Goal: Task Accomplishment & Management: Complete application form

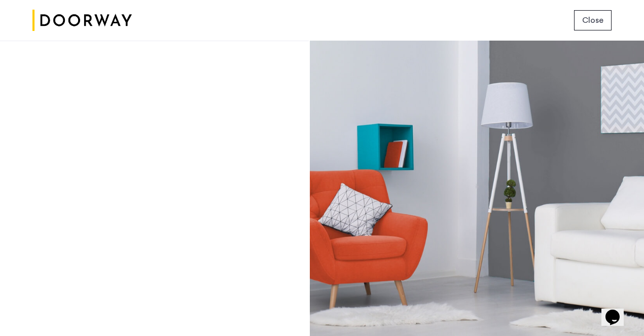
click at [597, 17] on span "Close" at bounding box center [592, 20] width 21 height 12
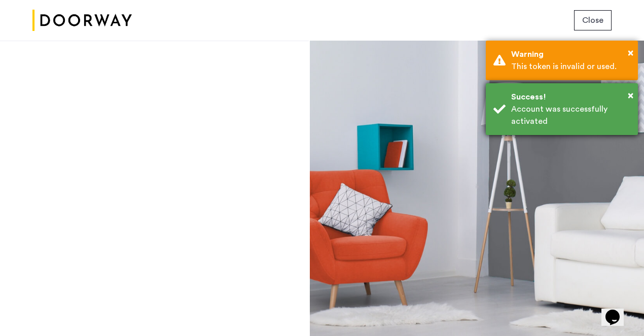
click at [531, 117] on div "Account was successfully activated" at bounding box center [570, 115] width 119 height 24
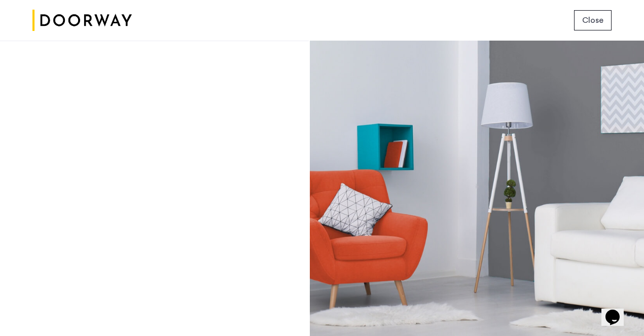
click at [589, 28] on button "Close" at bounding box center [593, 20] width 38 height 20
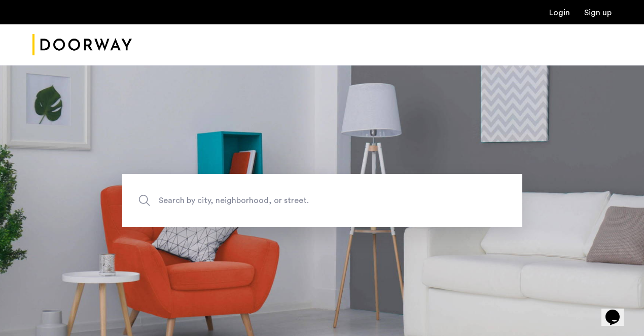
click at [590, 17] on link "Sign up" at bounding box center [597, 13] width 27 height 8
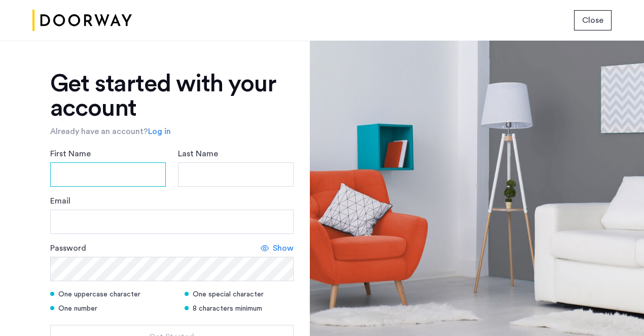
click at [100, 168] on input "First Name" at bounding box center [108, 174] width 116 height 24
type input "******"
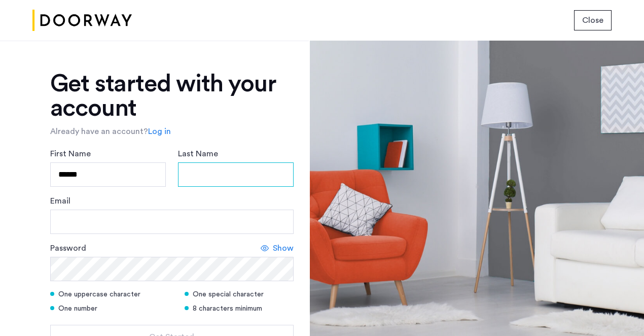
type input "***"
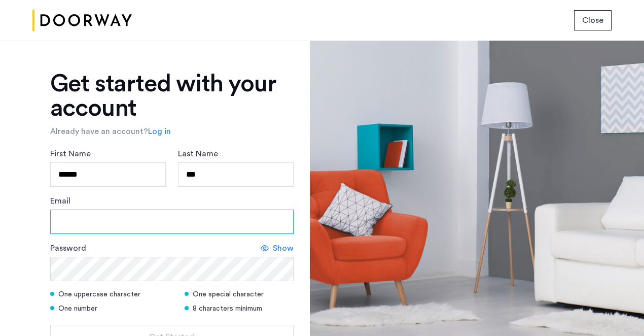
type input "**********"
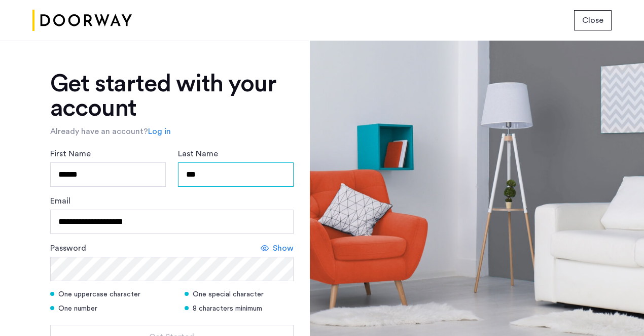
click at [233, 177] on input "***" at bounding box center [236, 174] width 116 height 24
type input "**********"
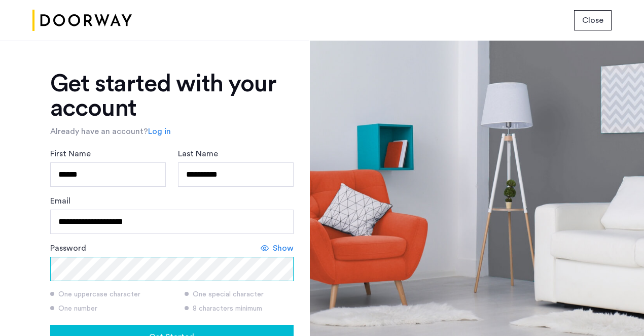
scroll to position [71, 0]
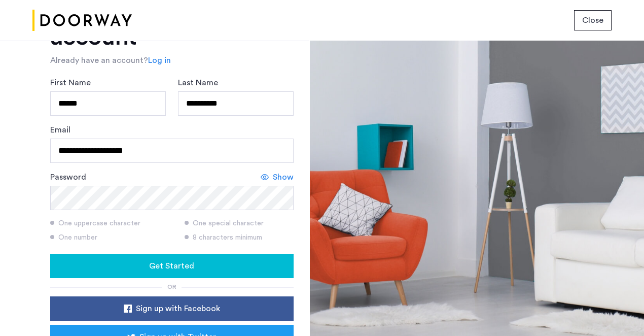
click at [276, 180] on span "Show" at bounding box center [283, 177] width 21 height 12
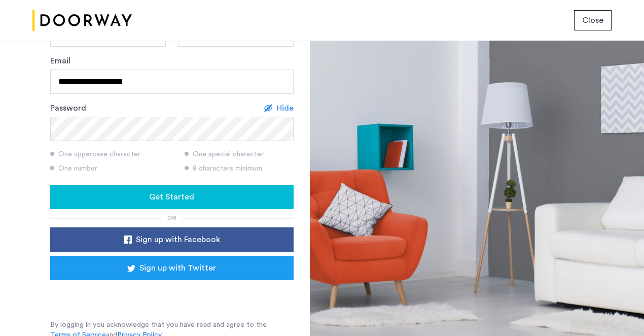
scroll to position [144, 0]
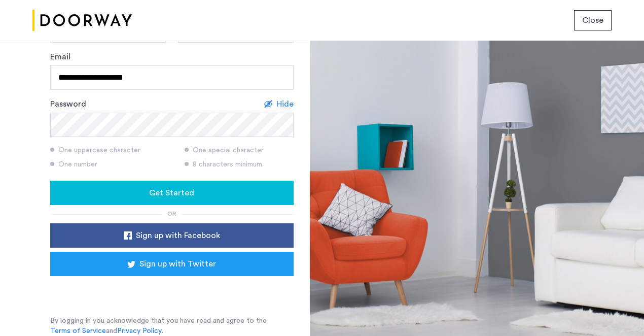
click at [119, 195] on div "Get Started" at bounding box center [171, 193] width 227 height 12
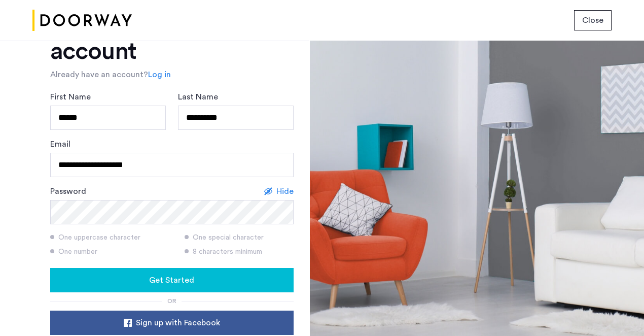
scroll to position [0, 0]
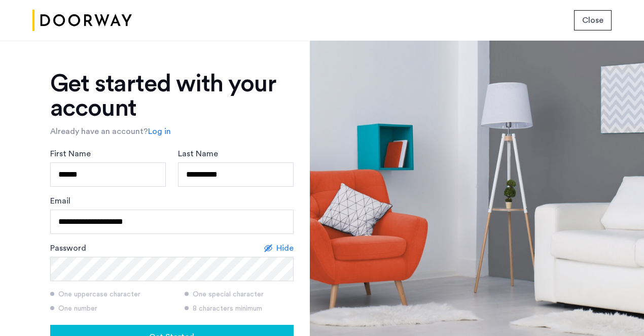
click at [155, 131] on link "Log in" at bounding box center [159, 131] width 23 height 12
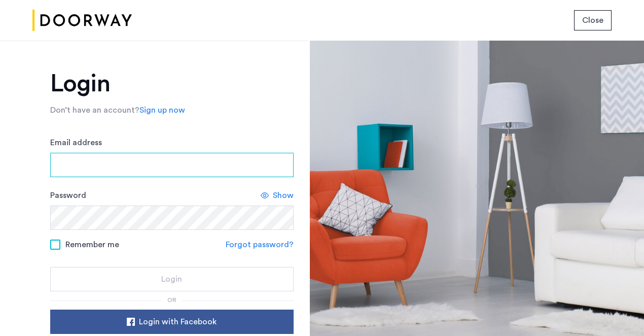
click at [156, 164] on input "Email address" at bounding box center [171, 165] width 243 height 24
type input "**********"
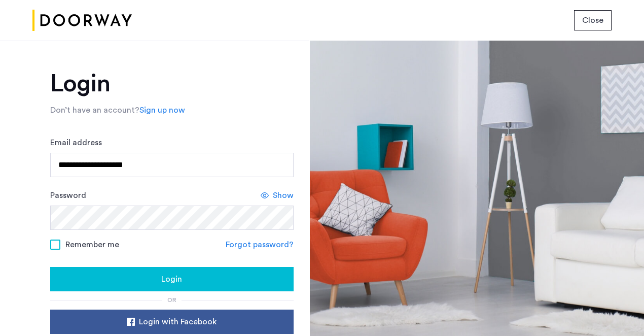
click at [58, 243] on label "Remember me" at bounding box center [84, 244] width 69 height 8
click at [165, 278] on span "Login" at bounding box center [171, 279] width 21 height 12
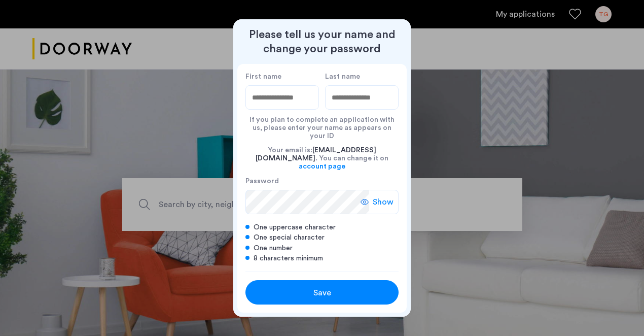
click at [283, 110] on input "First name" at bounding box center [282, 97] width 74 height 24
type input "******"
click at [362, 100] on input "Last name" at bounding box center [362, 97] width 74 height 24
type input "**********"
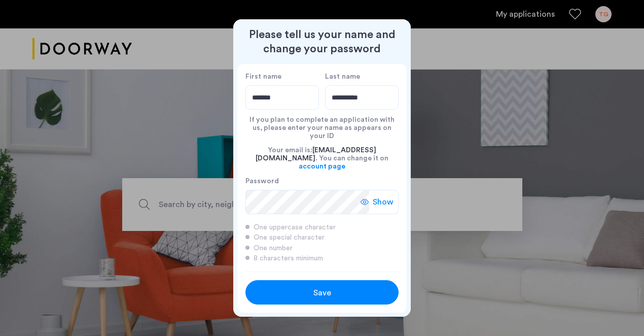
click at [386, 196] on span "Show" at bounding box center [383, 202] width 21 height 12
click at [332, 287] on div "Save" at bounding box center [321, 293] width 97 height 12
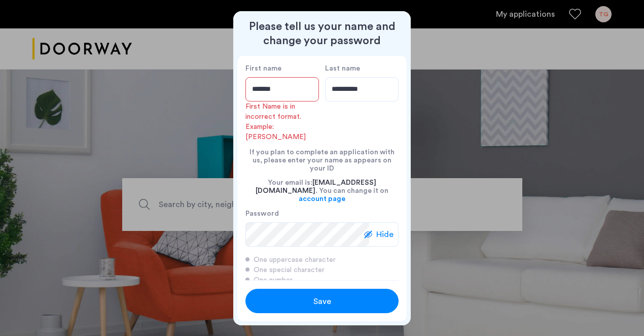
click at [287, 89] on input "******" at bounding box center [282, 89] width 74 height 24
click at [329, 299] on span "Save" at bounding box center [322, 301] width 18 height 12
click at [288, 89] on input "******" at bounding box center [282, 89] width 74 height 24
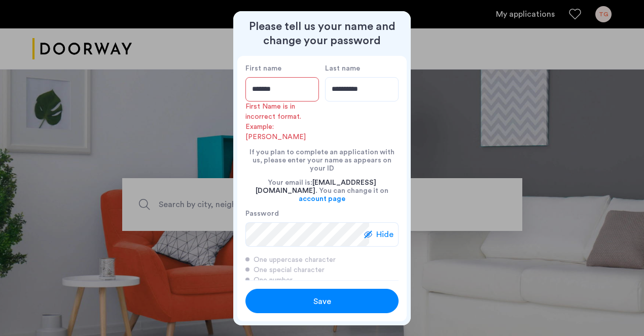
drag, startPoint x: 281, startPoint y: 90, endPoint x: 241, endPoint y: 87, distance: 40.6
click at [241, 87] on div "**********" at bounding box center [321, 168] width 169 height 224
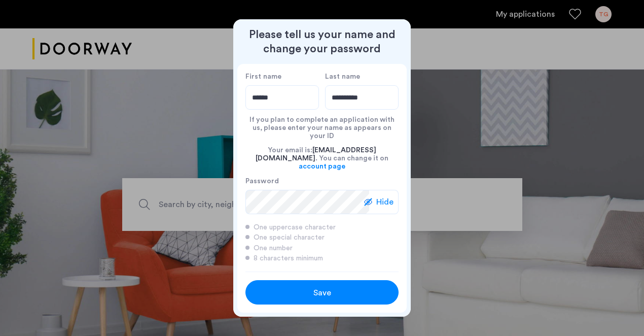
type input "******"
click at [296, 293] on button "Save" at bounding box center [321, 292] width 153 height 24
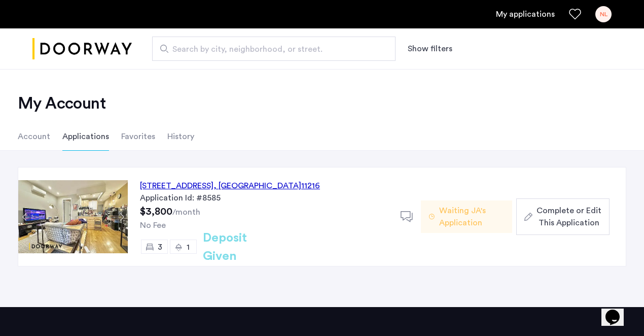
drag, startPoint x: 345, startPoint y: 184, endPoint x: 139, endPoint y: 184, distance: 205.9
click at [139, 184] on div "692 Saint Marks Avenue, Unit 2F, Brooklyn , NY 11216 Application Id: #8585 $3,8…" at bounding box center [264, 216] width 273 height 98
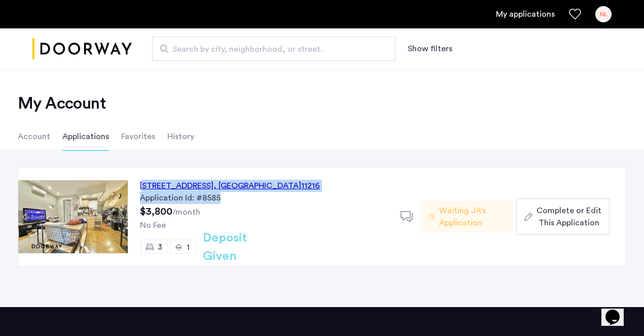
drag, startPoint x: 352, startPoint y: 193, endPoint x: 131, endPoint y: 185, distance: 220.8
click at [131, 185] on div "692 Saint Marks Avenue, Unit 2F, Brooklyn , NY 11216 Application Id: #8585 $3,8…" at bounding box center [264, 216] width 273 height 98
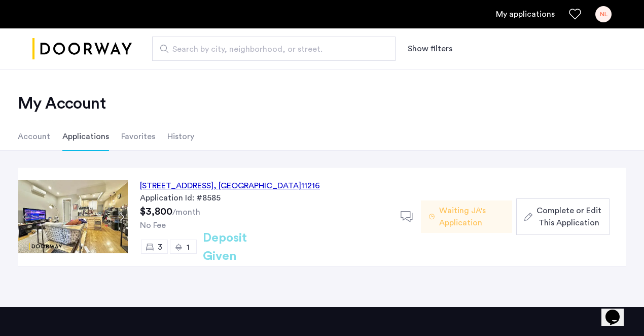
click at [243, 185] on div "692 Saint Marks Avenue, Unit 2F, Brooklyn , NY 11216" at bounding box center [230, 186] width 180 height 12
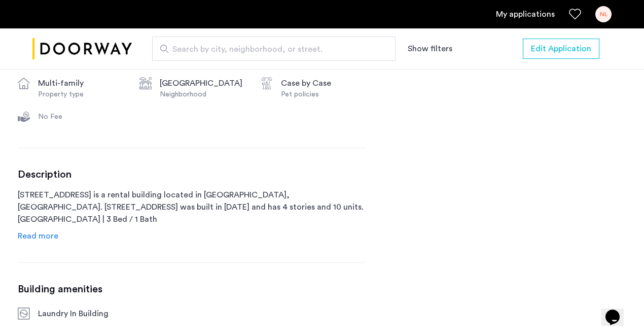
scroll to position [431, 0]
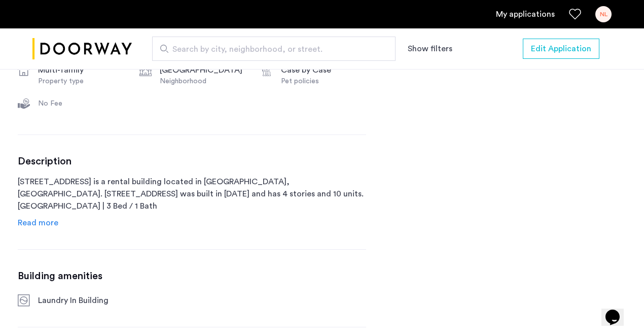
click at [38, 226] on span "Read more" at bounding box center [38, 223] width 41 height 8
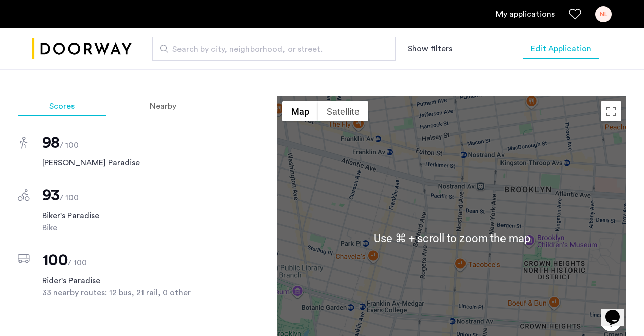
scroll to position [915, 0]
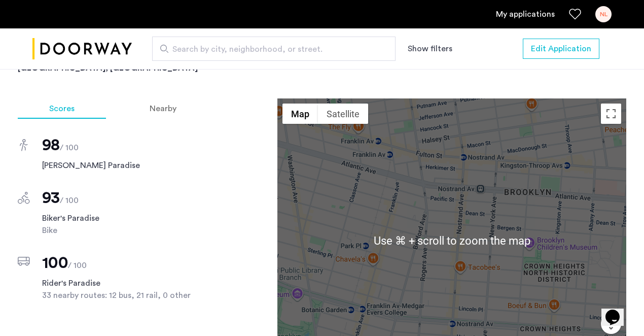
click at [422, 201] on div at bounding box center [451, 240] width 349 height 284
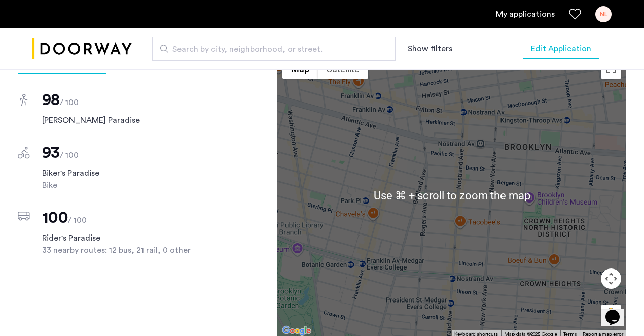
scroll to position [959, 0]
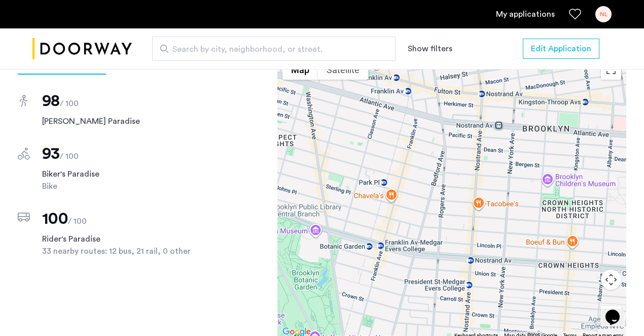
drag, startPoint x: 443, startPoint y: 228, endPoint x: 462, endPoint y: 206, distance: 29.2
click at [461, 206] on div at bounding box center [451, 196] width 349 height 284
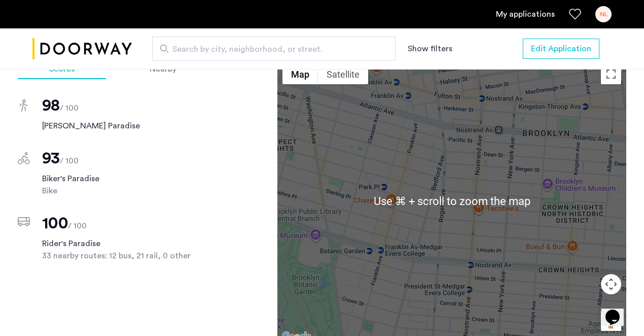
scroll to position [954, 0]
click at [422, 204] on div at bounding box center [451, 201] width 349 height 284
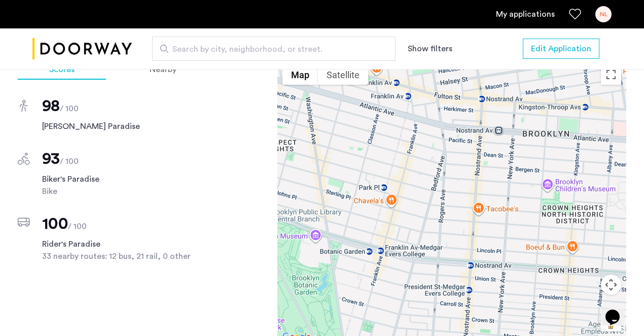
click at [387, 182] on div at bounding box center [451, 201] width 349 height 284
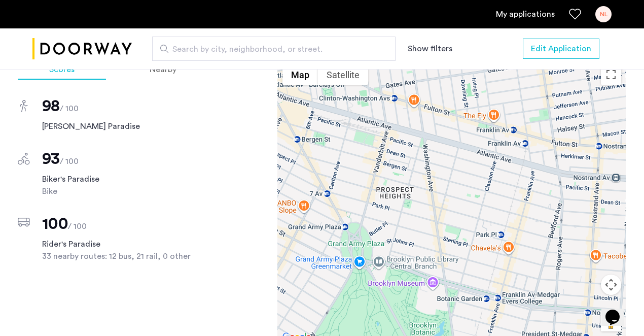
drag, startPoint x: 387, startPoint y: 182, endPoint x: 513, endPoint y: 238, distance: 137.6
click at [513, 238] on div at bounding box center [451, 201] width 349 height 284
click at [210, 47] on span "Search by city, neighborhood, or street." at bounding box center [269, 49] width 195 height 12
click at [210, 47] on input "Search by city, neighborhood, or street." at bounding box center [273, 49] width 243 height 24
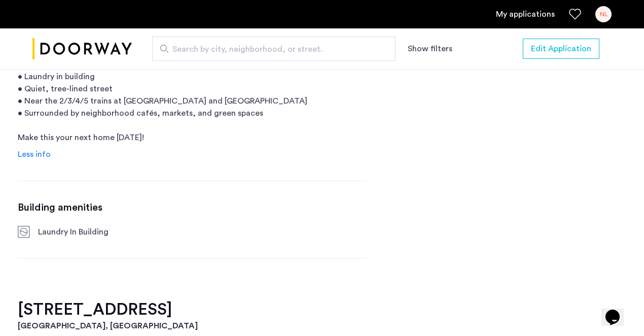
scroll to position [689, 0]
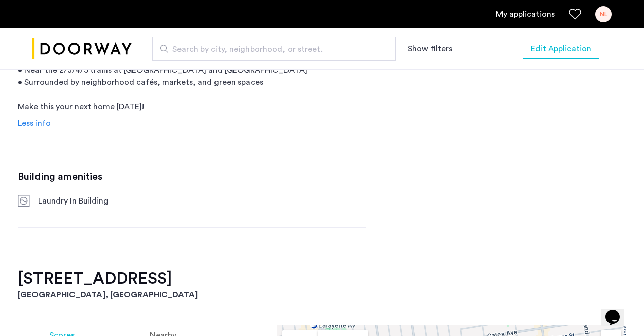
click at [189, 48] on span "Search by city, neighborhood, or street." at bounding box center [269, 49] width 195 height 12
click at [189, 48] on input "Search by city, neighborhood, or street." at bounding box center [273, 49] width 243 height 24
type input "**********"
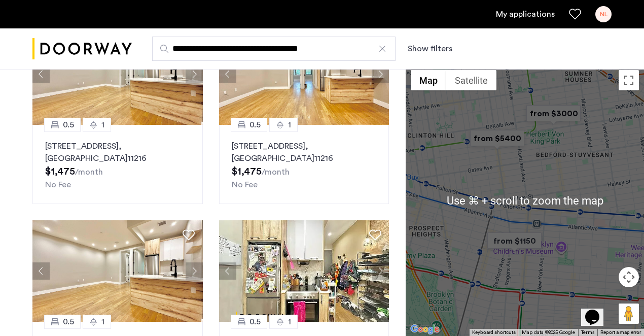
scroll to position [120, 0]
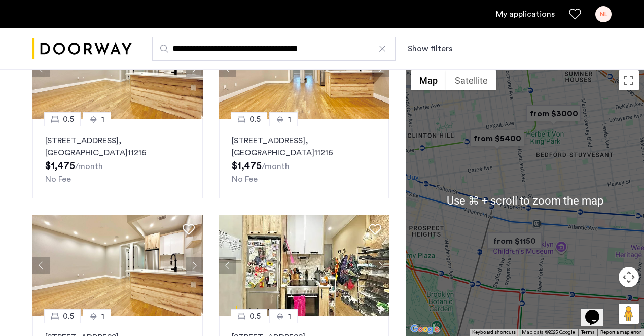
click at [465, 223] on div at bounding box center [525, 200] width 238 height 271
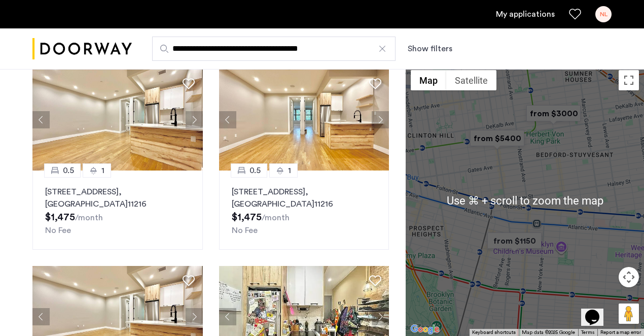
scroll to position [0, 0]
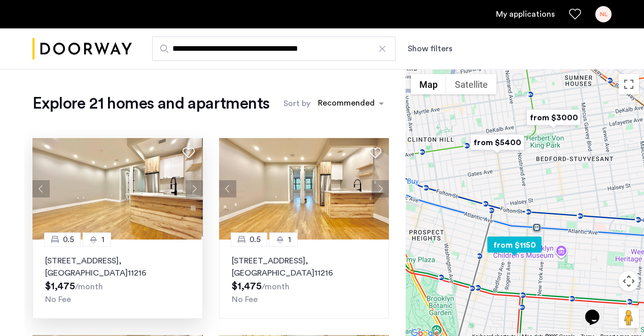
click at [192, 186] on button "Next apartment" at bounding box center [194, 188] width 17 height 17
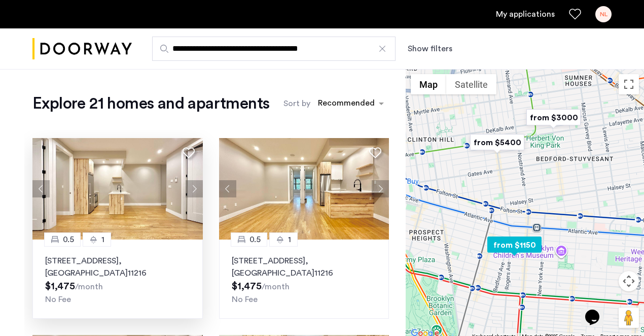
click at [192, 186] on button "Next apartment" at bounding box center [194, 188] width 17 height 17
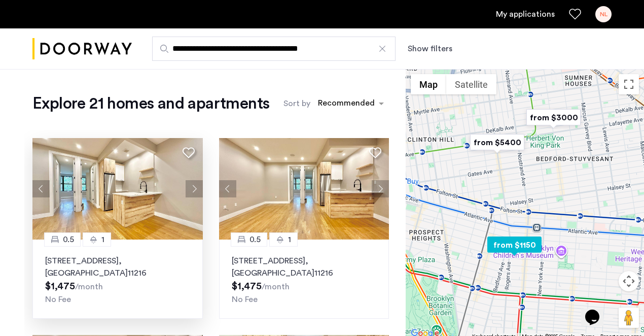
click at [192, 187] on button "Next apartment" at bounding box center [194, 188] width 17 height 17
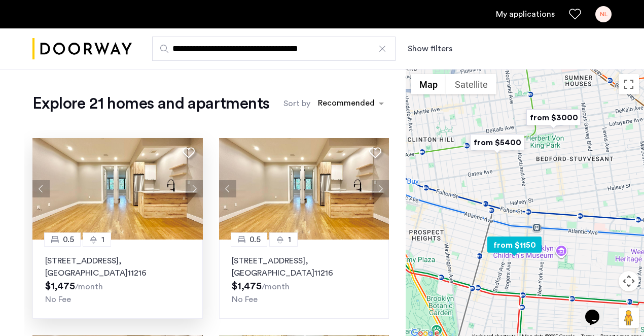
click at [192, 188] on button "Next apartment" at bounding box center [194, 188] width 17 height 17
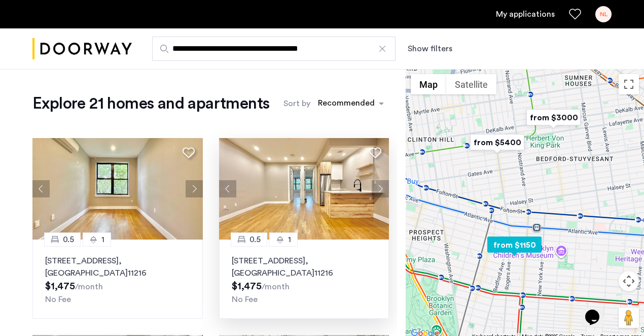
click at [384, 187] on button "Next apartment" at bounding box center [380, 188] width 17 height 17
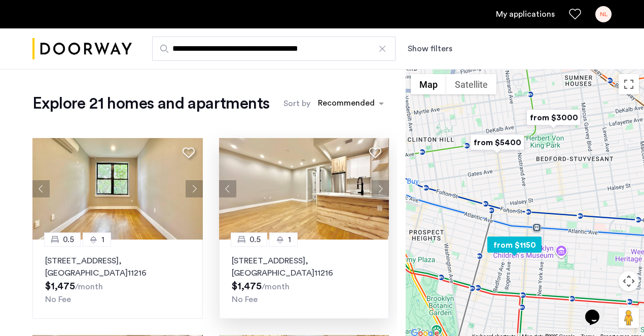
click at [384, 187] on button "Next apartment" at bounding box center [380, 188] width 17 height 17
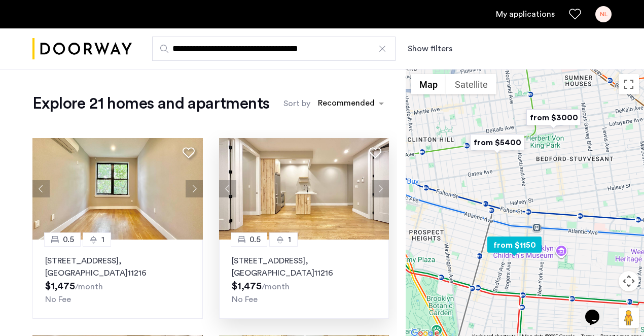
click at [384, 187] on button "Next apartment" at bounding box center [380, 188] width 17 height 17
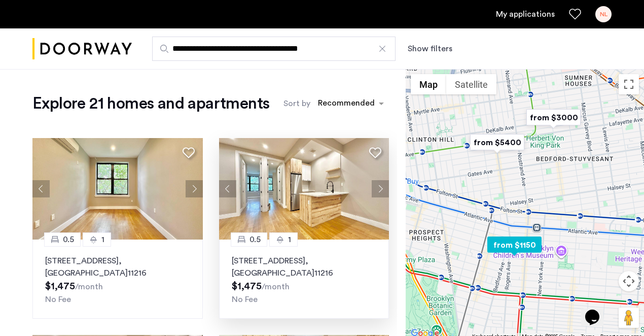
click at [384, 187] on button "Next apartment" at bounding box center [380, 188] width 17 height 17
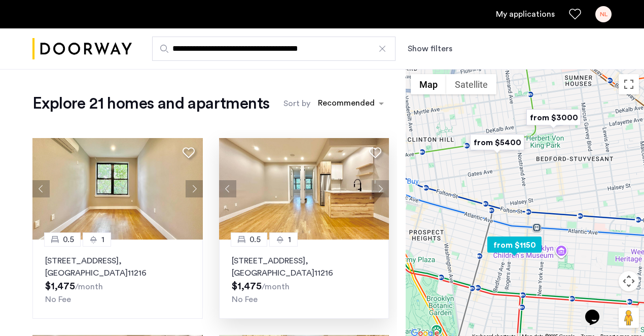
click at [384, 187] on button "Next apartment" at bounding box center [380, 188] width 17 height 17
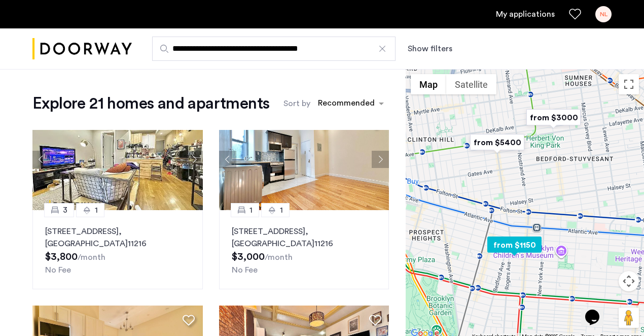
scroll to position [620, 0]
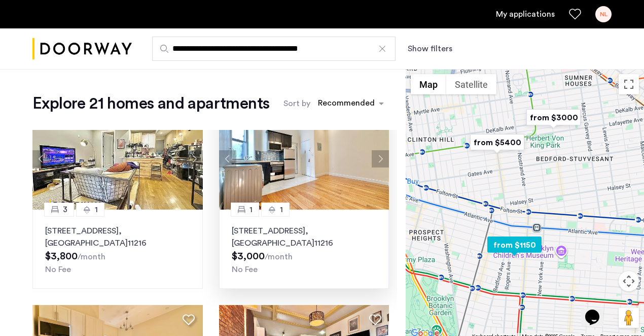
click at [381, 161] on button "Next apartment" at bounding box center [380, 158] width 17 height 17
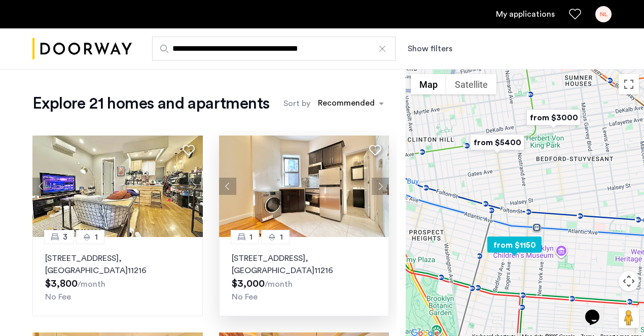
scroll to position [592, 0]
click at [380, 184] on button "Next apartment" at bounding box center [380, 186] width 17 height 17
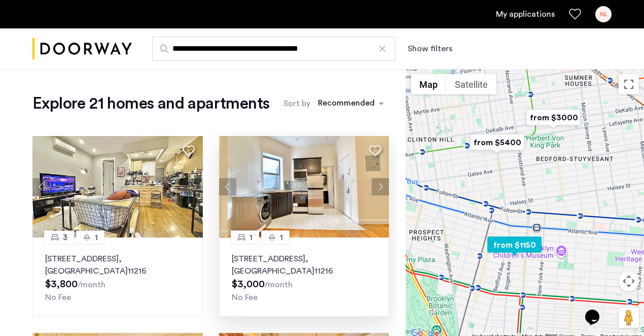
click at [380, 184] on button "Next apartment" at bounding box center [380, 186] width 17 height 17
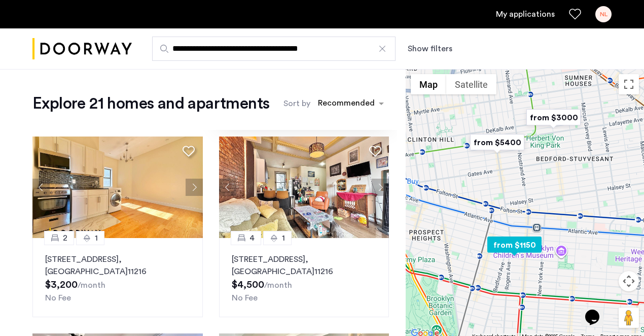
scroll to position [789, 0]
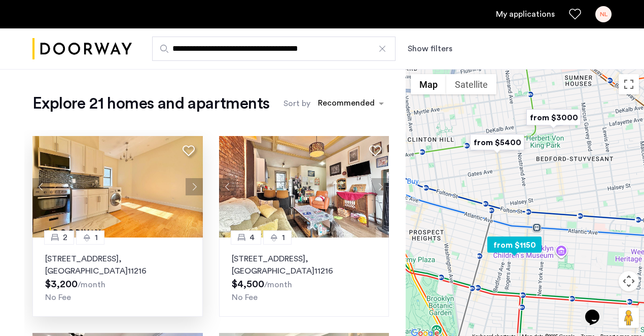
click at [194, 186] on button "Next apartment" at bounding box center [194, 186] width 17 height 17
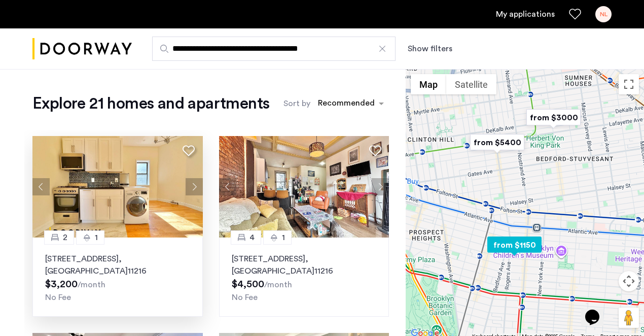
click at [194, 186] on button "Next apartment" at bounding box center [194, 186] width 17 height 17
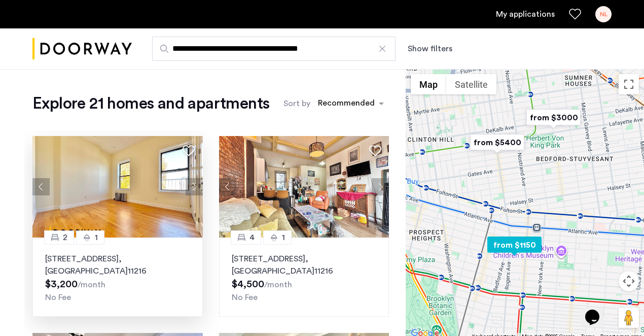
click at [194, 186] on button "Next apartment" at bounding box center [194, 186] width 17 height 17
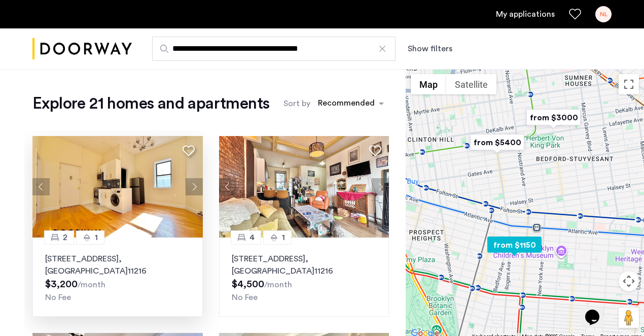
click at [194, 186] on button "Next apartment" at bounding box center [194, 186] width 17 height 17
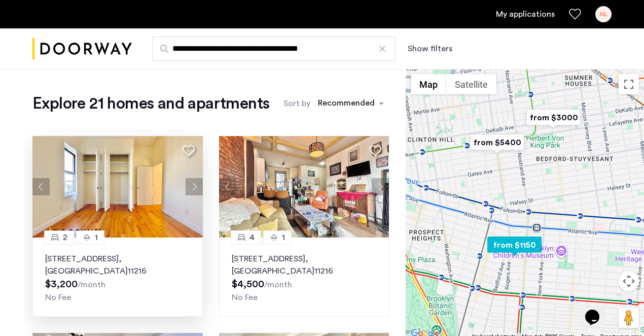
click at [194, 186] on button "Next apartment" at bounding box center [194, 186] width 17 height 17
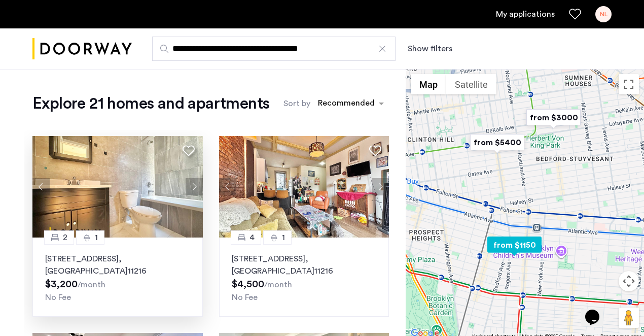
click at [194, 187] on button "Next apartment" at bounding box center [194, 186] width 17 height 17
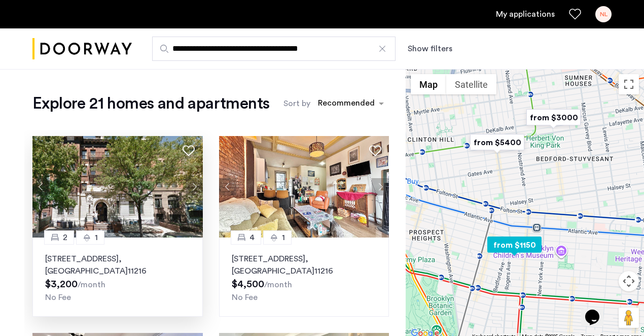
click at [194, 187] on button "Next apartment" at bounding box center [194, 186] width 17 height 17
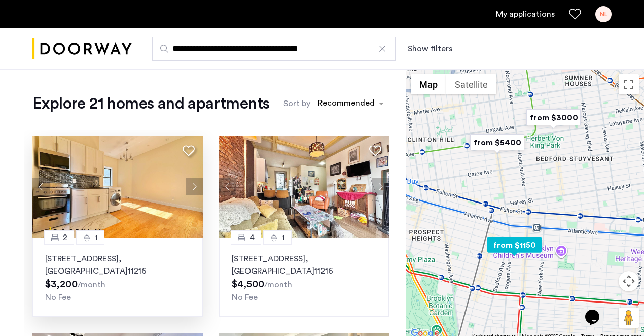
click at [194, 187] on button "Next apartment" at bounding box center [194, 186] width 17 height 17
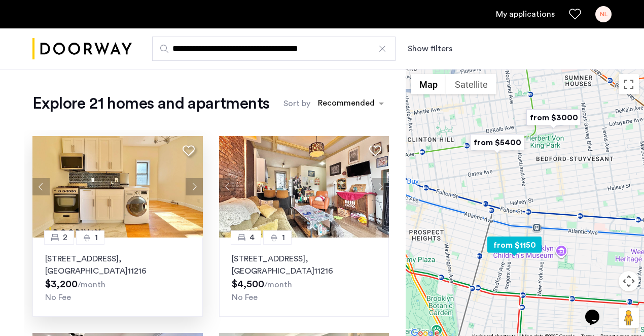
click at [194, 187] on button "Next apartment" at bounding box center [194, 186] width 17 height 17
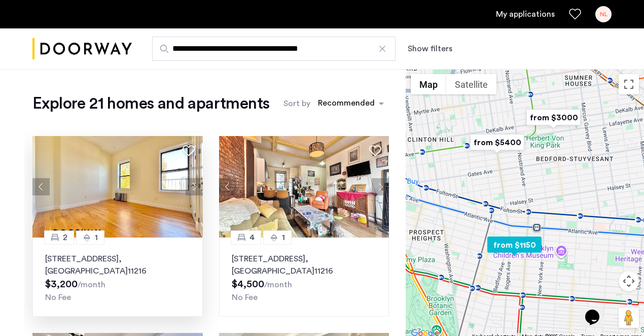
click at [194, 187] on button "Next apartment" at bounding box center [194, 186] width 17 height 17
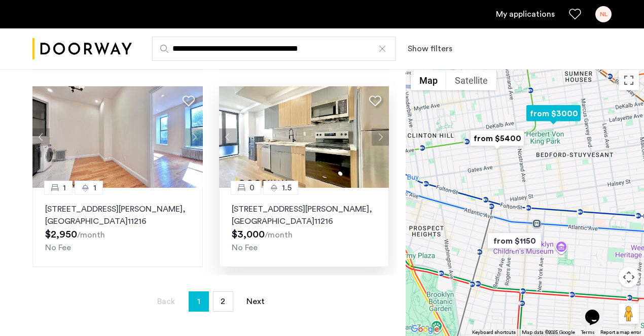
scroll to position [218, 0]
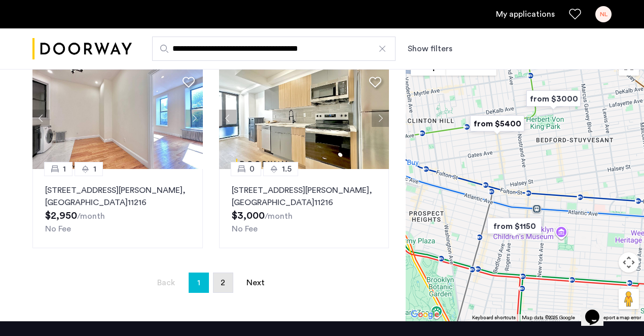
click at [228, 287] on link "page 2" at bounding box center [223, 282] width 19 height 19
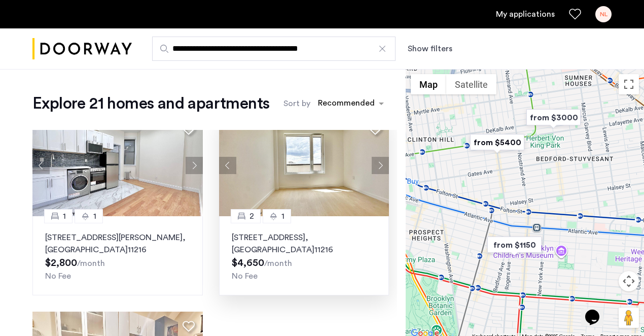
scroll to position [625, 0]
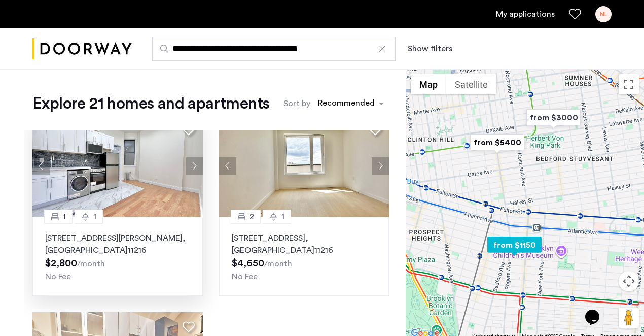
click at [192, 160] on button "Next apartment" at bounding box center [194, 165] width 17 height 17
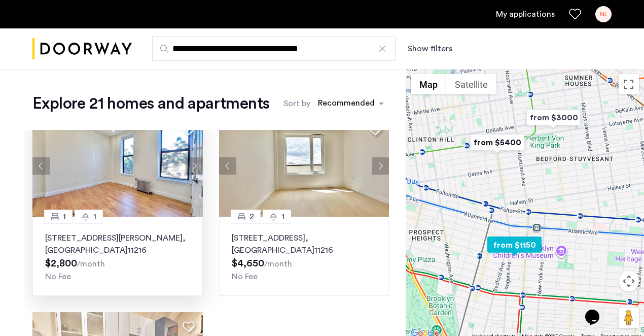
click at [192, 160] on button "Next apartment" at bounding box center [194, 165] width 17 height 17
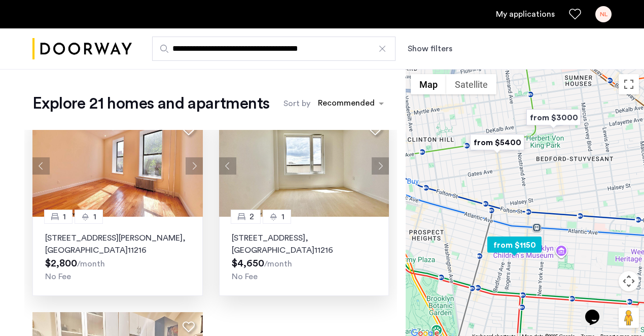
click at [383, 165] on button "Next apartment" at bounding box center [380, 165] width 17 height 17
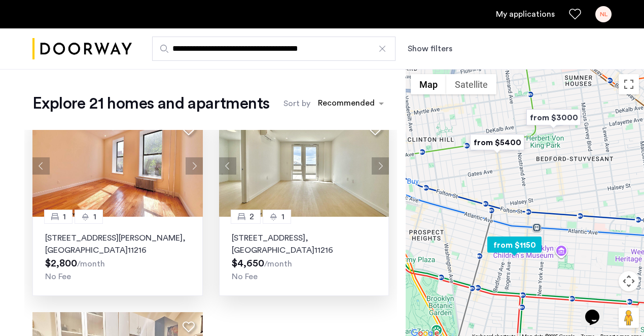
click at [383, 165] on button "Next apartment" at bounding box center [380, 165] width 17 height 17
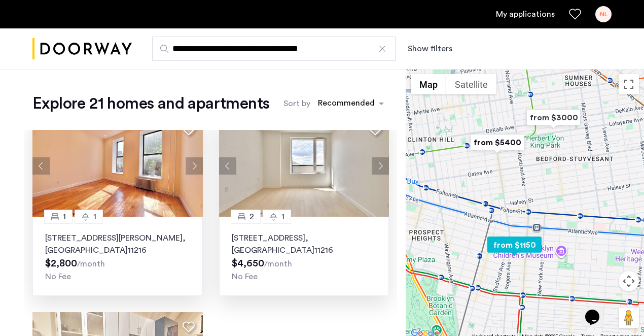
click at [383, 165] on button "Next apartment" at bounding box center [380, 165] width 17 height 17
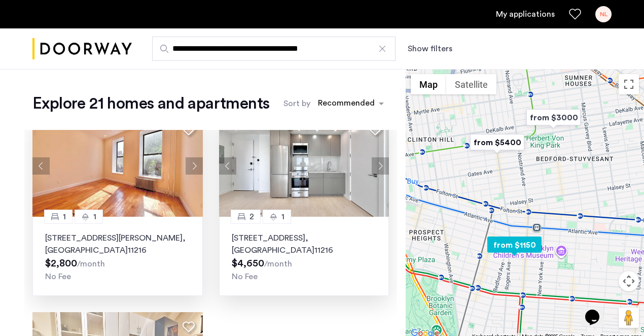
click at [383, 165] on button "Next apartment" at bounding box center [380, 165] width 17 height 17
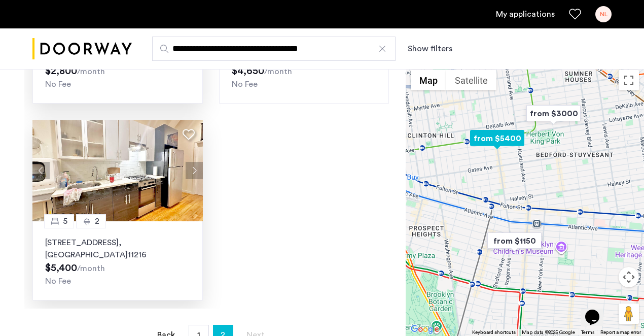
scroll to position [167, 0]
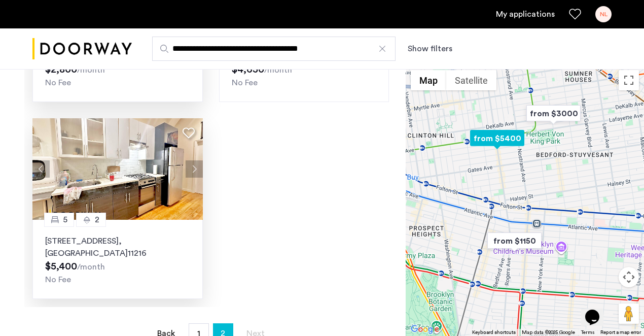
click at [192, 170] on button "Next apartment" at bounding box center [194, 168] width 17 height 17
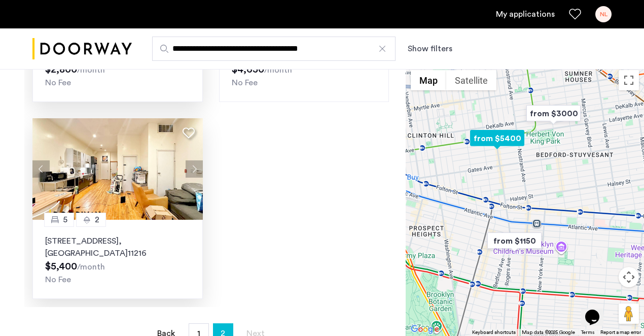
click at [192, 170] on button "Next apartment" at bounding box center [194, 168] width 17 height 17
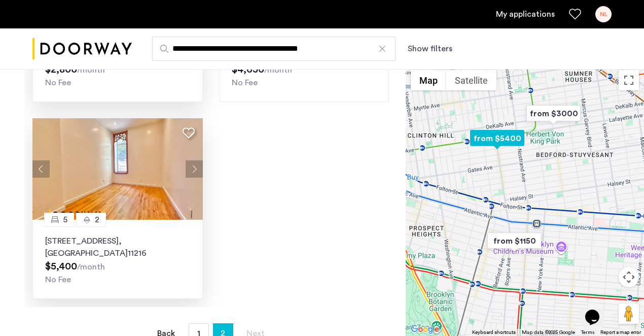
click at [192, 170] on button "Next apartment" at bounding box center [194, 168] width 17 height 17
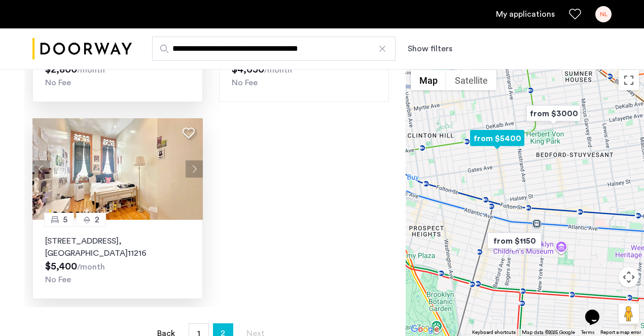
click at [192, 170] on button "Next apartment" at bounding box center [194, 168] width 17 height 17
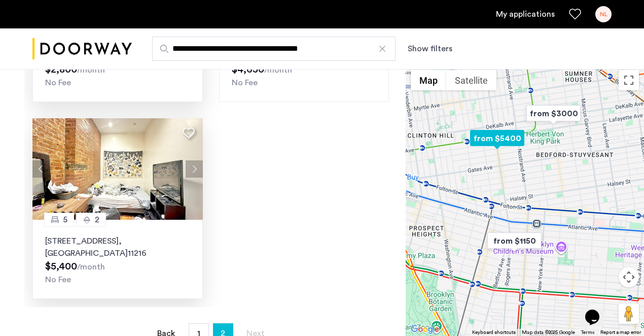
click at [192, 170] on button "Next apartment" at bounding box center [194, 168] width 17 height 17
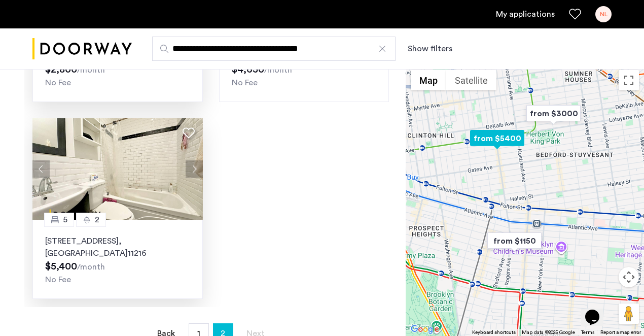
click at [192, 170] on button "Next apartment" at bounding box center [194, 168] width 17 height 17
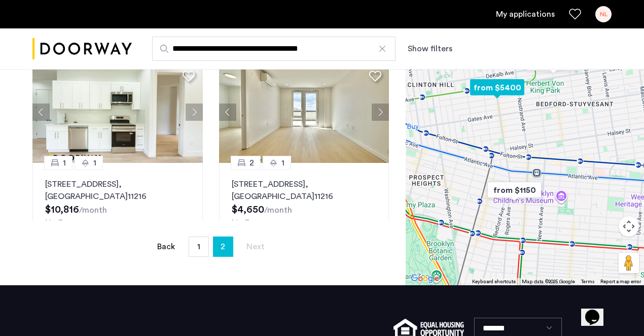
scroll to position [0, 0]
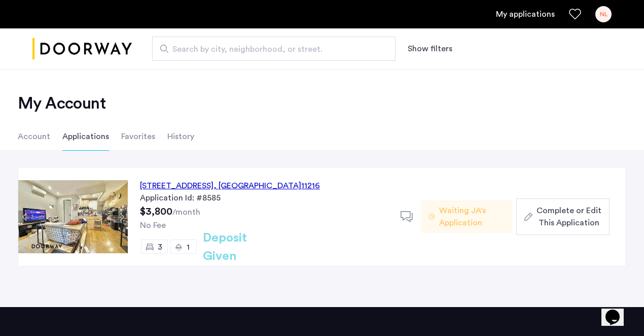
click at [566, 220] on span "Complete or Edit This Application" at bounding box center [569, 216] width 65 height 24
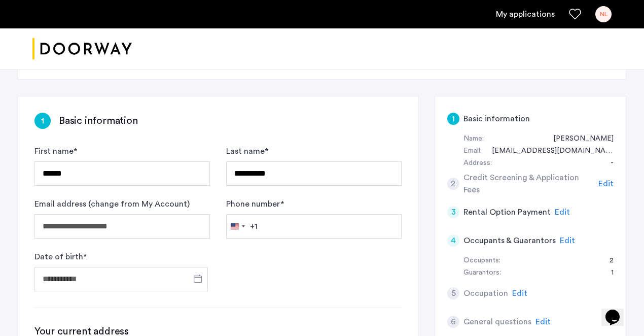
scroll to position [177, 0]
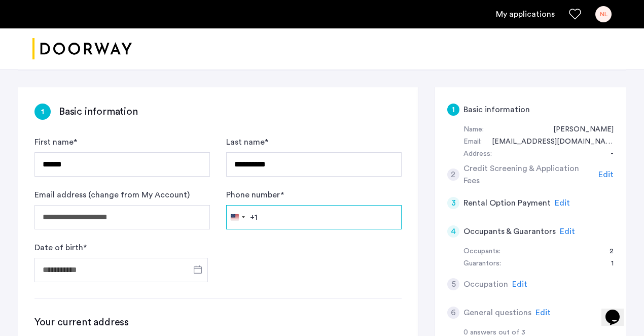
click at [290, 205] on input "Phone number *" at bounding box center [313, 217] width 175 height 24
type input "**********"
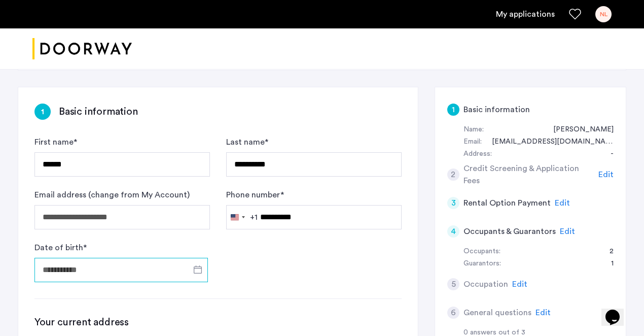
click at [137, 258] on input "Date of birth *" at bounding box center [120, 270] width 173 height 24
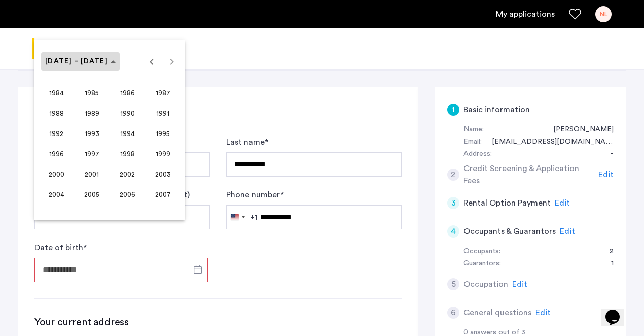
click at [89, 67] on span "Choose date" at bounding box center [80, 61] width 79 height 24
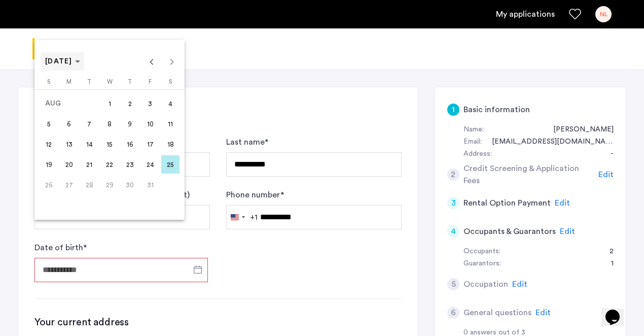
click at [73, 64] on span "AUG 2007" at bounding box center [58, 61] width 27 height 7
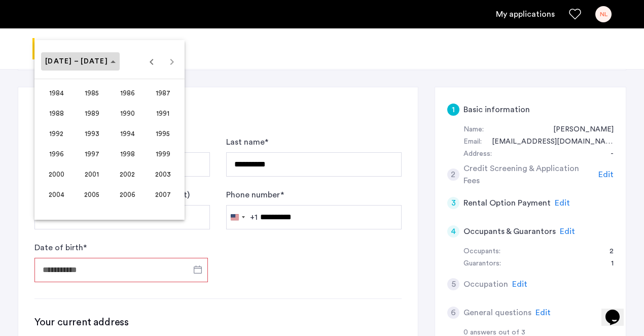
click at [88, 64] on span "1984 – 2007" at bounding box center [76, 61] width 63 height 7
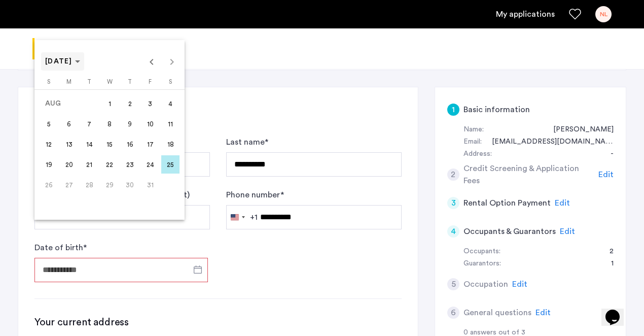
click at [80, 64] on span "AUG 2007" at bounding box center [62, 61] width 35 height 9
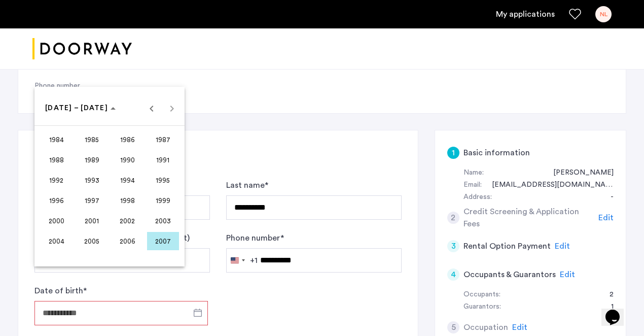
scroll to position [136, 0]
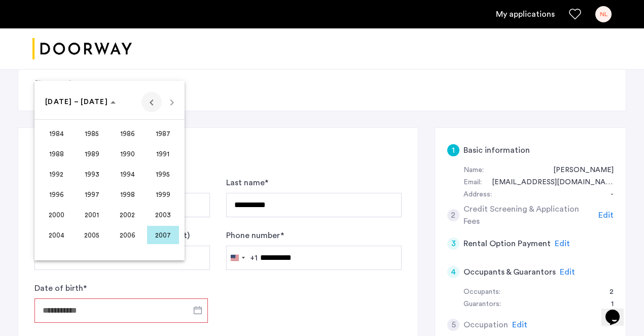
click at [150, 104] on span "Previous 24 years" at bounding box center [151, 102] width 20 height 20
click at [127, 192] on span "1974" at bounding box center [128, 194] width 32 height 18
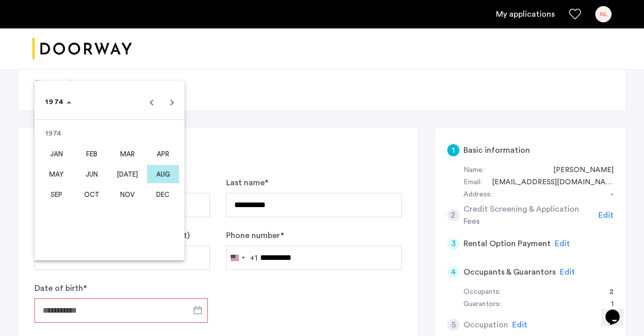
click at [130, 155] on span "MAR" at bounding box center [128, 154] width 32 height 18
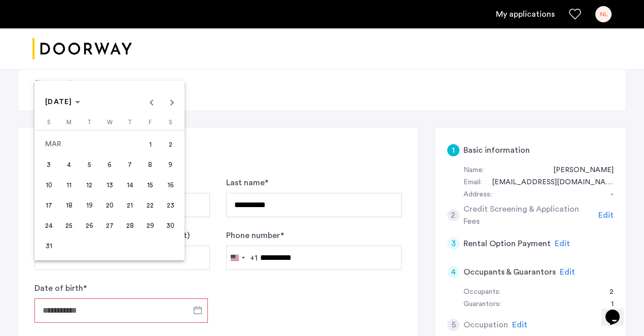
click at [95, 185] on span "12" at bounding box center [89, 184] width 18 height 18
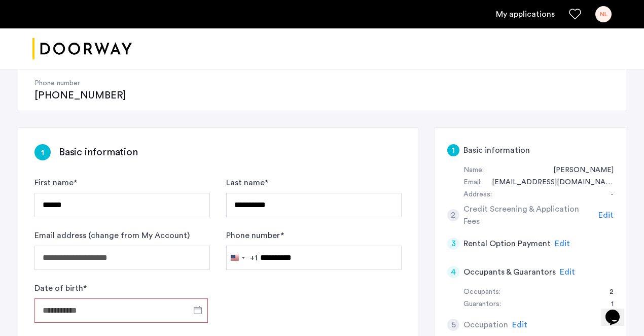
type input "**********"
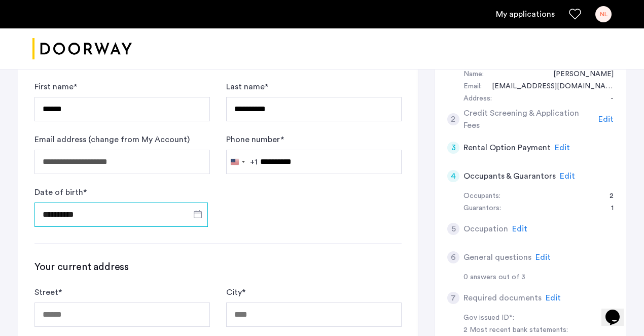
scroll to position [276, 0]
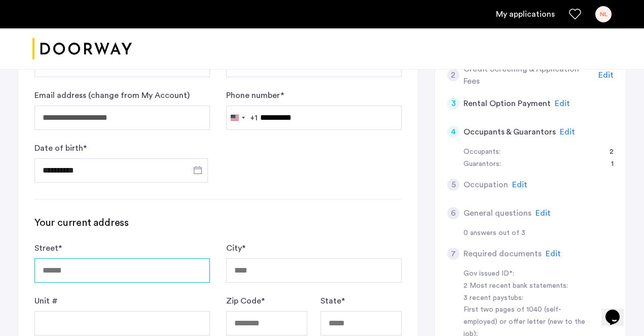
click at [177, 258] on input "Street *" at bounding box center [121, 270] width 175 height 24
type input "**********"
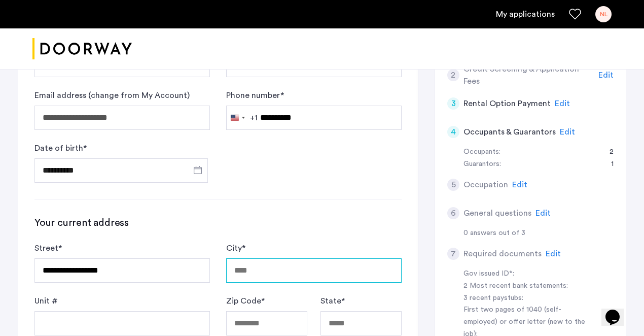
type input "********"
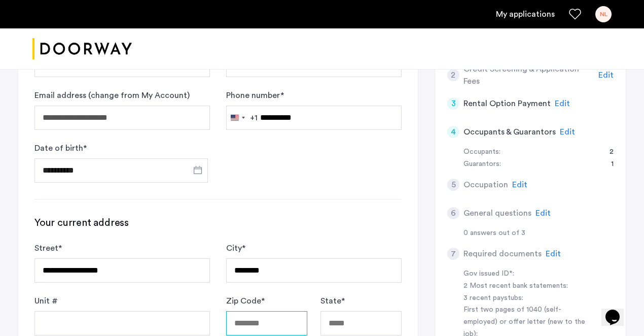
type input "*****"
type input "**"
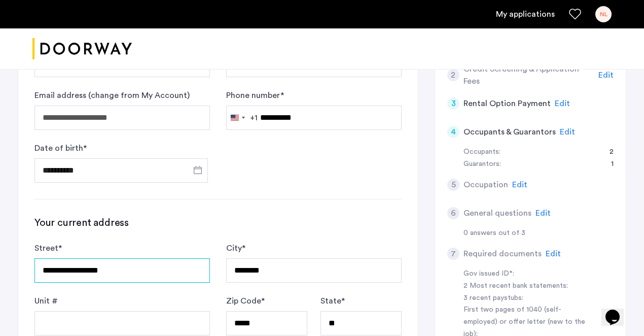
scroll to position [301, 0]
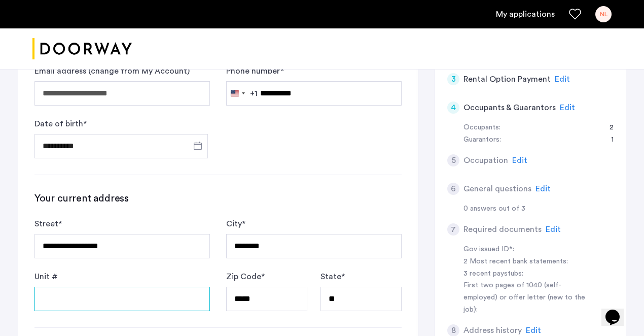
click at [190, 287] on input "Unit #" at bounding box center [121, 299] width 175 height 24
type input "**"
click at [212, 265] on form "**********" at bounding box center [217, 264] width 367 height 93
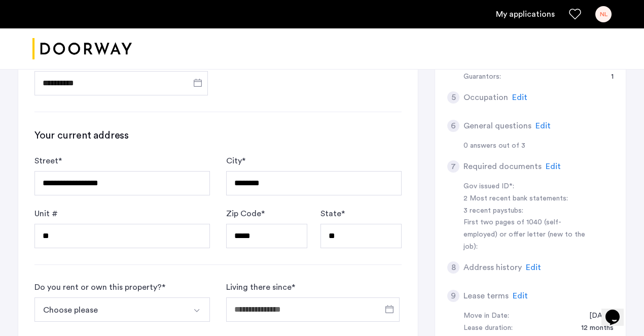
scroll to position [393, 0]
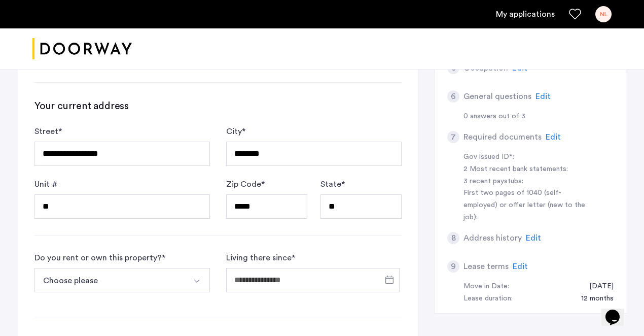
click at [190, 268] on button "Select option" at bounding box center [198, 280] width 24 height 24
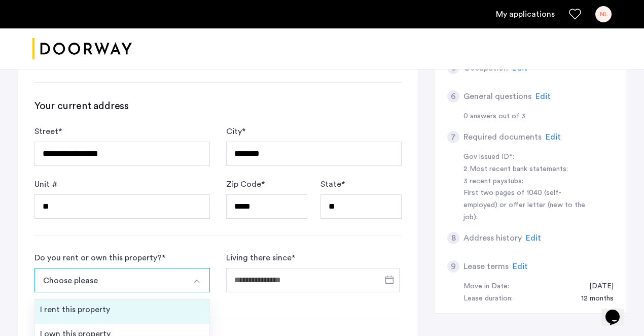
click at [169, 299] on li "I rent this property" at bounding box center [122, 311] width 174 height 24
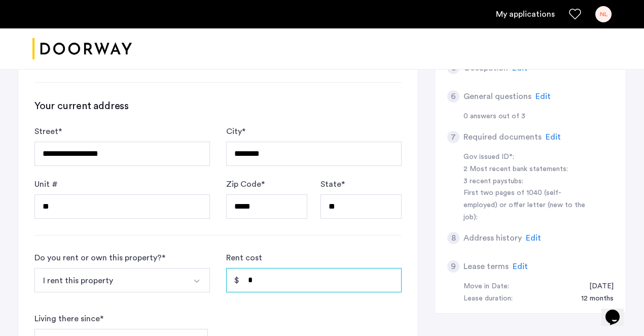
click at [312, 268] on input "*" at bounding box center [313, 280] width 175 height 24
drag, startPoint x: 273, startPoint y: 244, endPoint x: 238, endPoint y: 244, distance: 34.5
click at [238, 252] on div "Rent cost ******" at bounding box center [313, 276] width 175 height 49
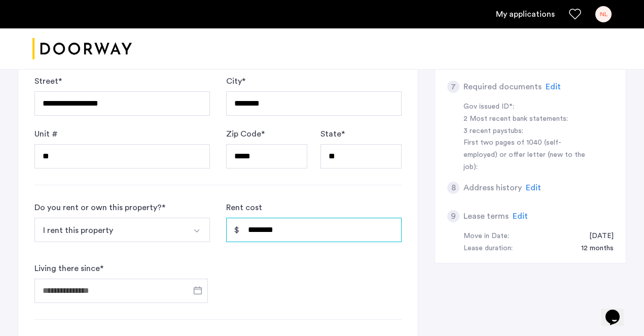
scroll to position [457, 0]
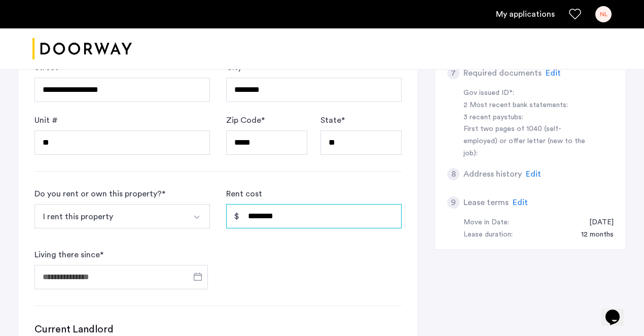
type input "********"
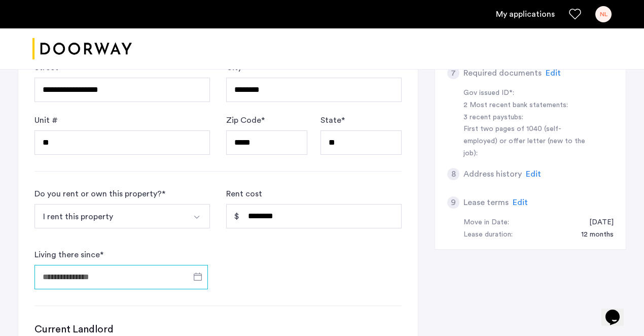
click at [181, 265] on input "Living there since *" at bounding box center [120, 277] width 173 height 24
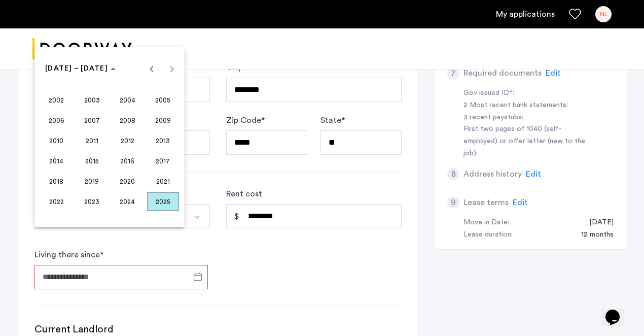
click at [102, 104] on span "2003" at bounding box center [92, 100] width 32 height 18
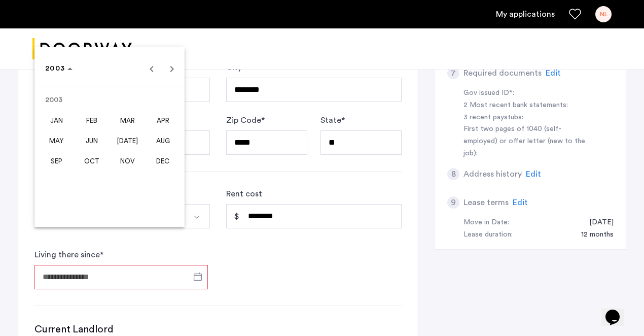
click at [93, 164] on span "OCT" at bounding box center [92, 161] width 32 height 18
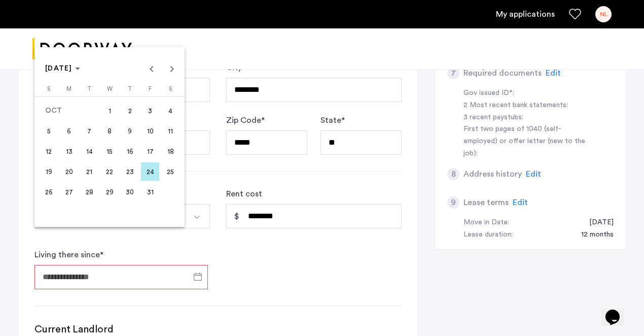
click at [111, 111] on span "1" at bounding box center [109, 110] width 18 height 18
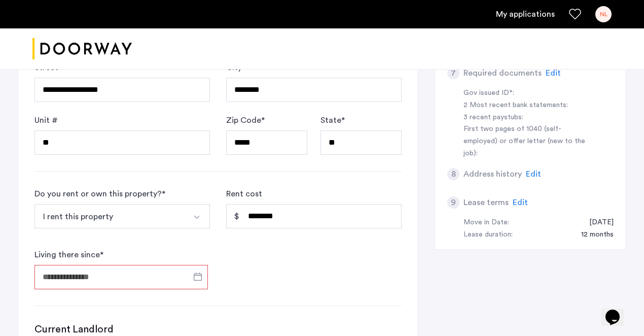
type input "**********"
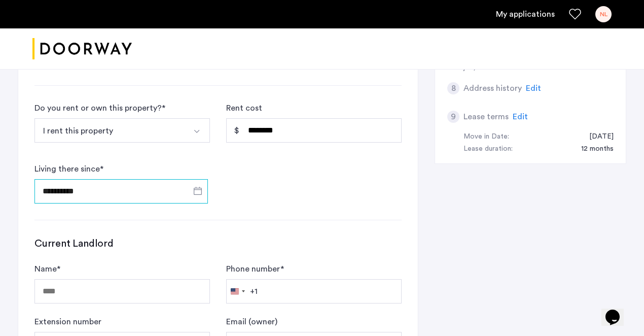
scroll to position [558, 0]
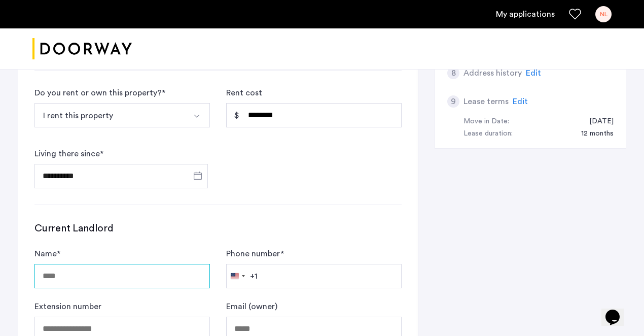
click at [147, 264] on input "Name *" at bounding box center [121, 276] width 175 height 24
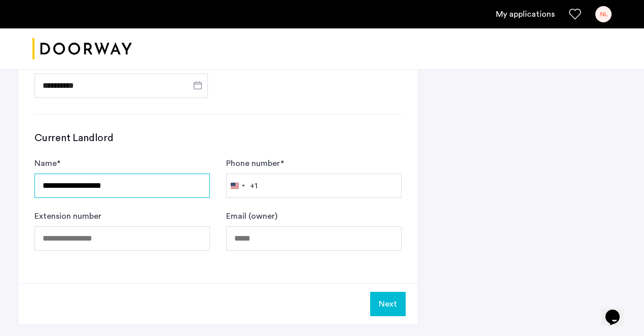
scroll to position [665, 0]
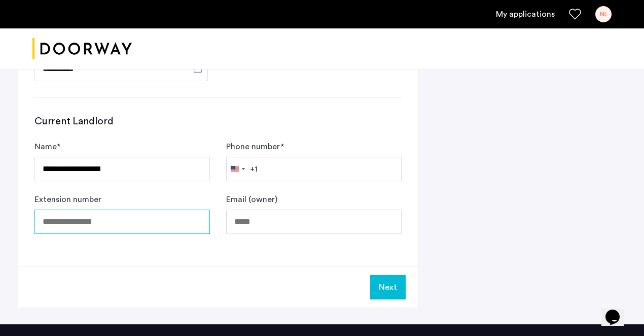
click at [150, 209] on input "Extension number" at bounding box center [121, 221] width 175 height 24
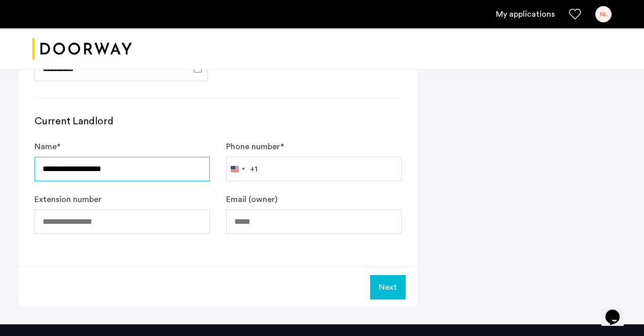
drag, startPoint x: 143, startPoint y: 133, endPoint x: 31, endPoint y: 132, distance: 111.1
paste input "******"
type input "**********"
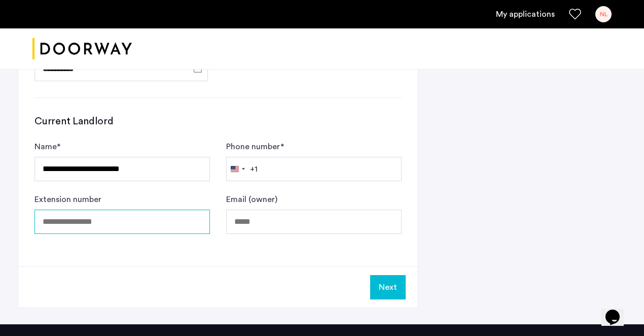
click at [118, 209] on input "Extension number" at bounding box center [121, 221] width 175 height 24
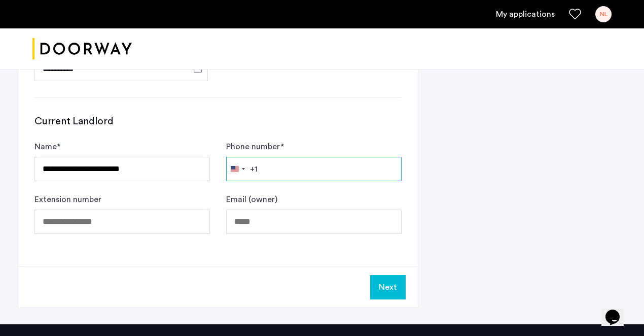
click at [301, 157] on input "Phone number *" at bounding box center [313, 169] width 175 height 24
click at [262, 157] on input "Phone number *" at bounding box center [313, 169] width 175 height 24
paste input "**********"
type input "**********"
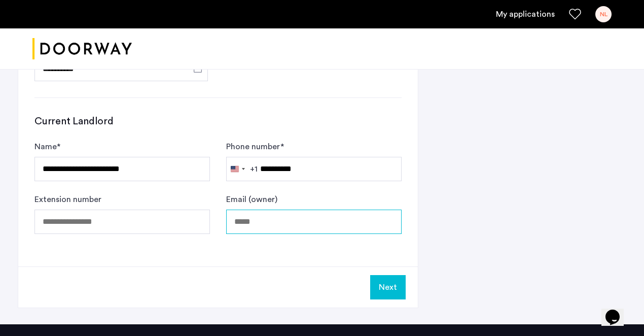
click at [308, 209] on input "Email (owner)" at bounding box center [313, 221] width 175 height 24
paste input "**********"
type input "**********"
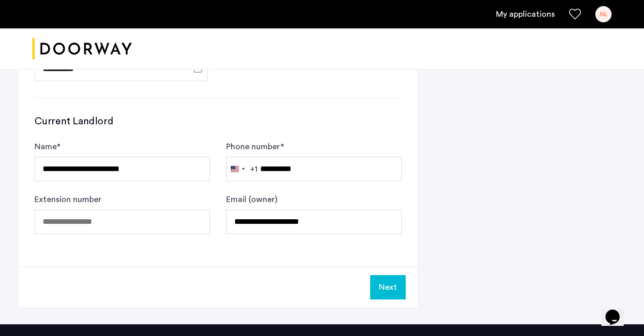
click at [324, 266] on div "Next" at bounding box center [218, 286] width 400 height 41
click at [395, 275] on button "Next" at bounding box center [387, 287] width 35 height 24
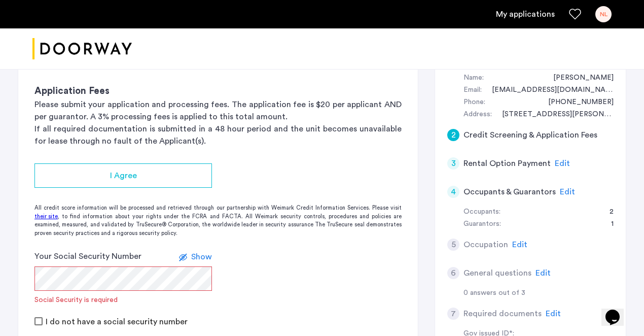
scroll to position [222, 0]
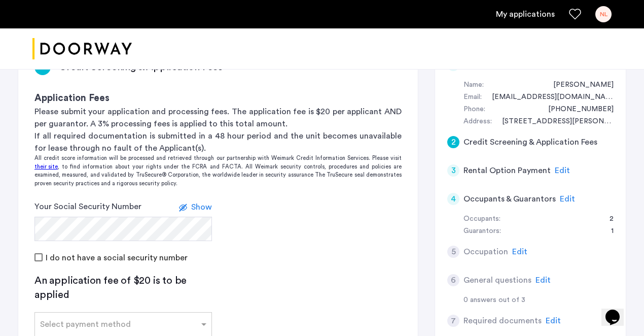
click at [252, 255] on app-credit-screening "2 Credit Screening & Application Fees Application Fees Please submit your appli…" at bounding box center [218, 239] width 400 height 392
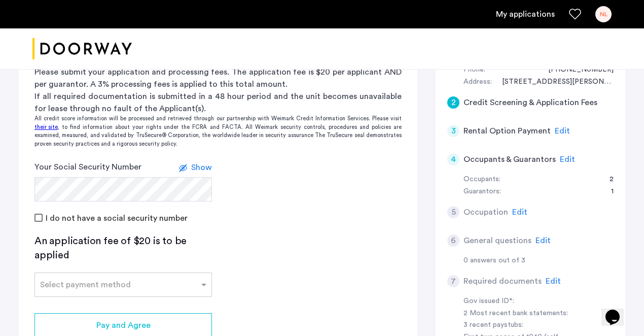
scroll to position [266, 0]
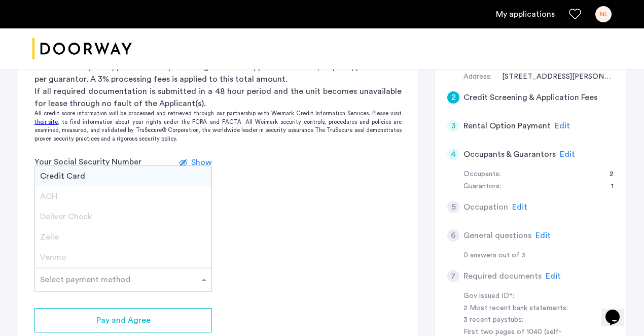
click at [210, 273] on span at bounding box center [205, 279] width 13 height 12
click at [246, 217] on app-credit-screening "2 Credit Screening & Application Fees Application Fees Please submit your appli…" at bounding box center [218, 194] width 400 height 392
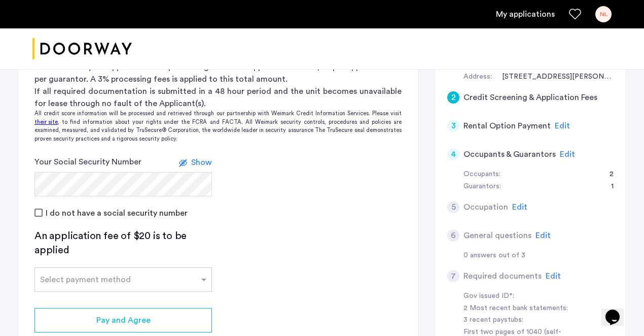
click at [186, 159] on icon at bounding box center [183, 163] width 8 height 8
click at [268, 212] on app-credit-screening "2 Credit Screening & Application Fees Application Fees Please submit your appli…" at bounding box center [218, 194] width 400 height 392
click at [152, 273] on div "Select payment method" at bounding box center [117, 279] width 164 height 12
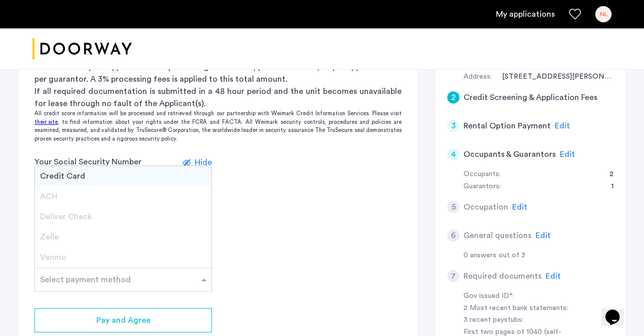
click at [144, 166] on div "Credit Card" at bounding box center [123, 176] width 176 height 20
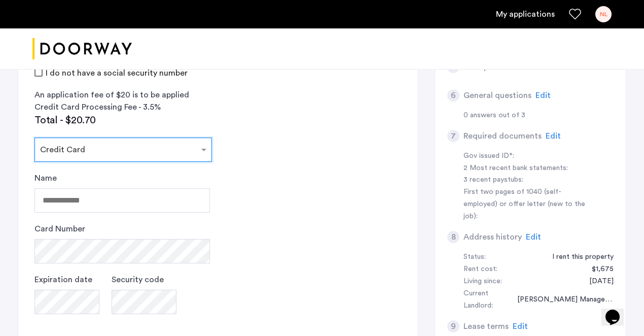
scroll to position [396, 0]
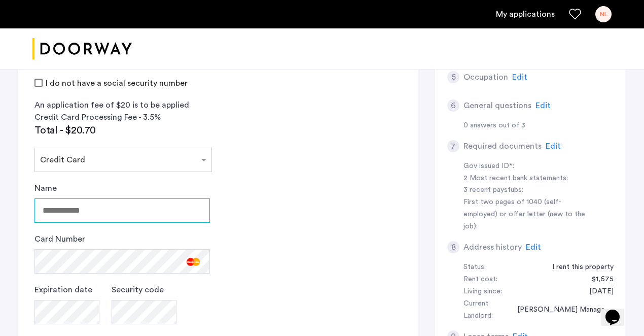
click at [98, 198] on input "Name" at bounding box center [121, 210] width 175 height 24
type input "**********"
click at [276, 251] on app-credit-screening "2 Credit Screening & Application Fees Application Fees Please submit your appli…" at bounding box center [218, 155] width 400 height 574
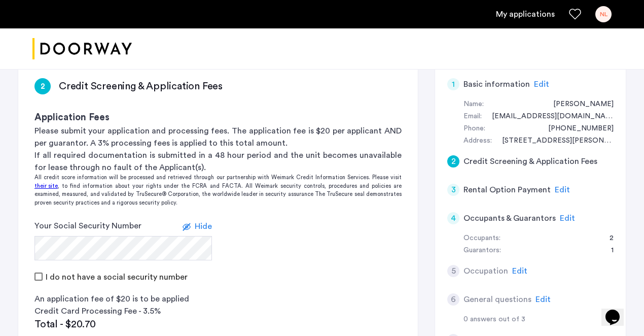
scroll to position [195, 0]
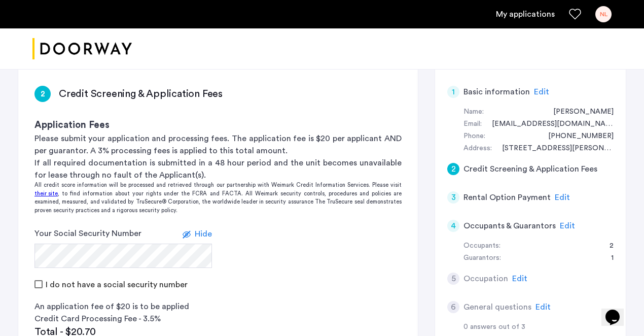
click at [566, 222] on span "Edit" at bounding box center [567, 226] width 15 height 8
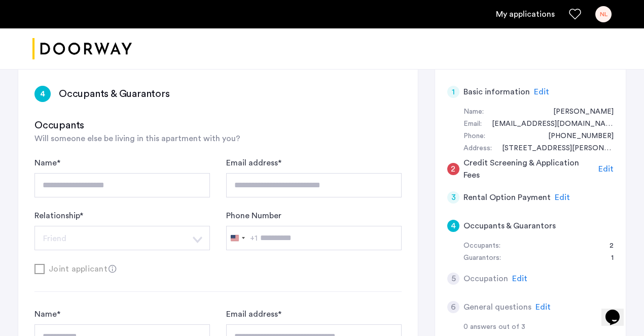
click at [613, 252] on div "1" at bounding box center [607, 258] width 13 height 12
click at [608, 165] on span "Edit" at bounding box center [605, 169] width 15 height 8
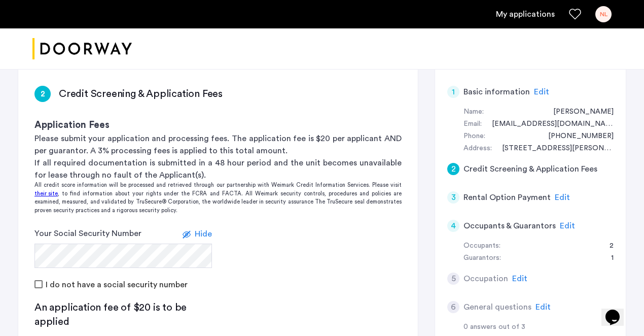
click at [521, 220] on h5 "Occupants & Guarantors" at bounding box center [510, 226] width 92 height 12
click at [563, 222] on span "Edit" at bounding box center [567, 226] width 15 height 8
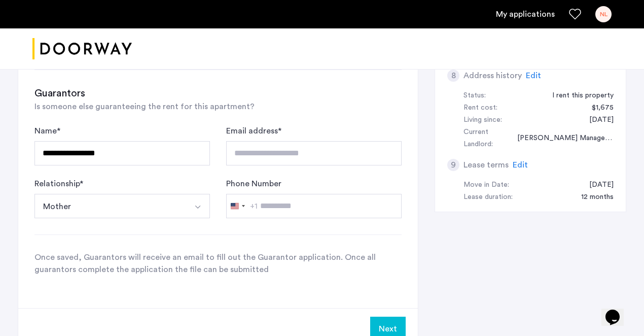
scroll to position [575, 0]
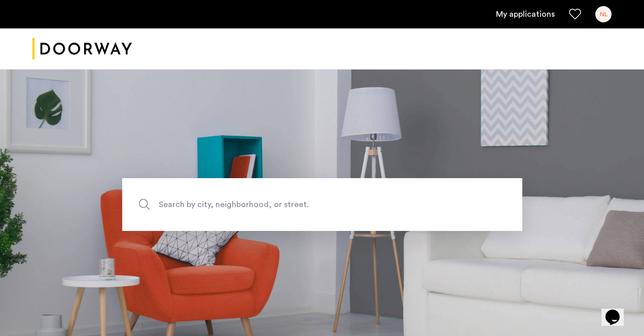
click at [601, 16] on div "NL" at bounding box center [603, 14] width 16 height 16
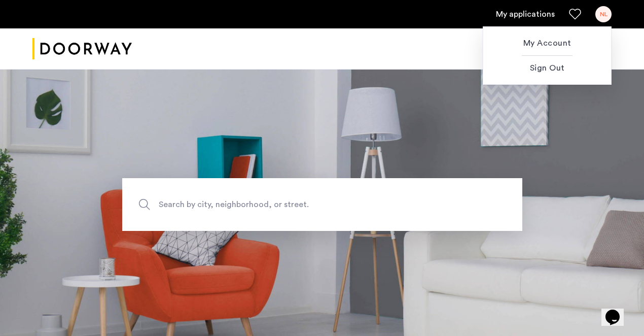
click at [512, 13] on div at bounding box center [322, 168] width 644 height 336
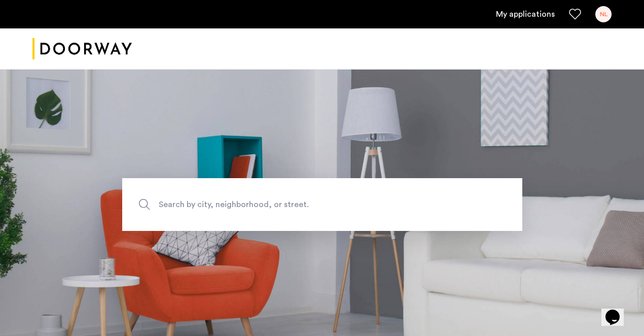
click at [519, 14] on link "My applications" at bounding box center [525, 14] width 59 height 12
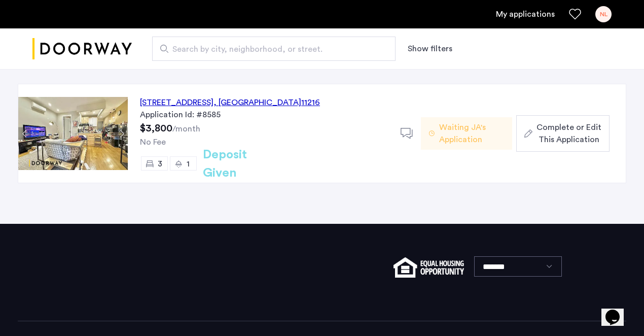
scroll to position [45, 0]
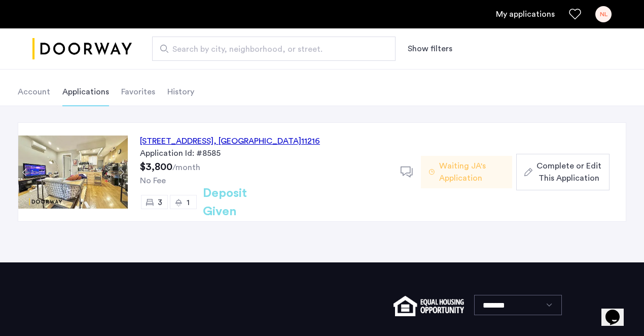
click at [545, 176] on span "Complete or Edit This Application" at bounding box center [569, 172] width 65 height 24
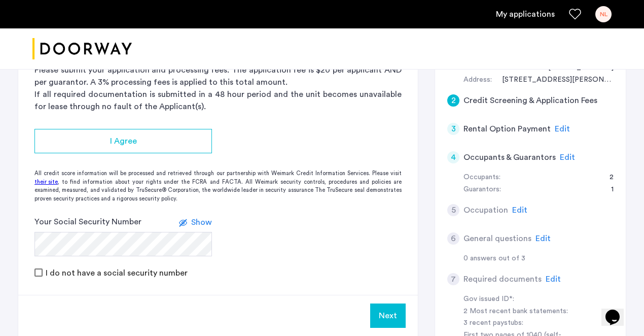
click at [563, 153] on span "Edit" at bounding box center [567, 157] width 15 height 8
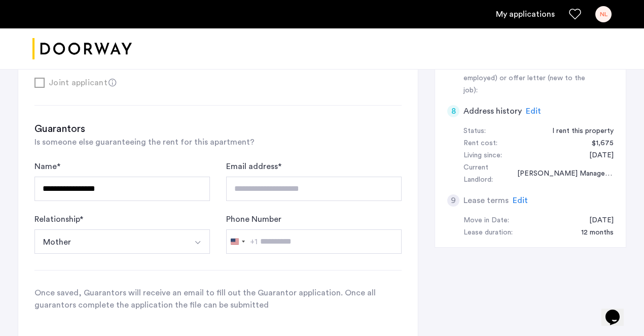
scroll to position [510, 0]
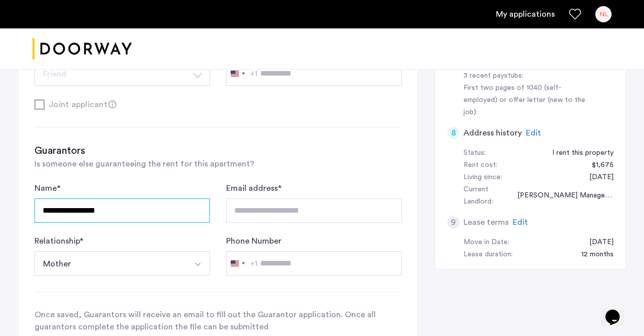
click at [149, 198] on input "**********" at bounding box center [121, 210] width 175 height 24
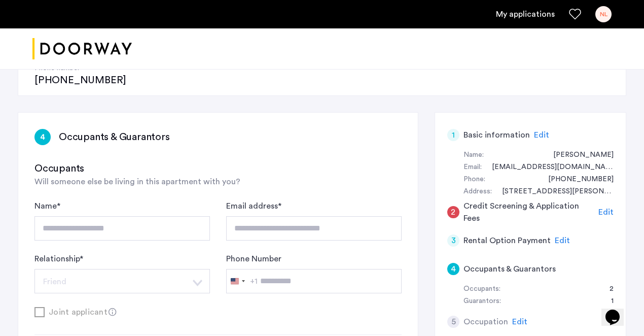
scroll to position [157, 0]
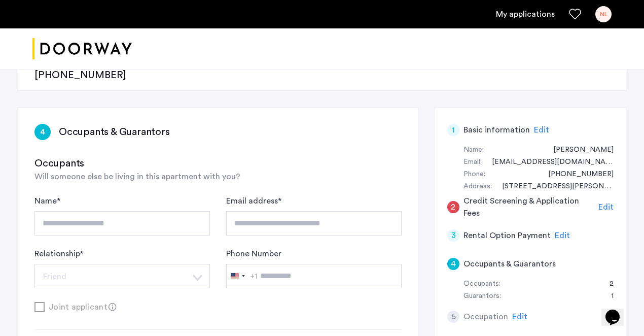
click at [492, 278] on div "Occupants:" at bounding box center [482, 284] width 37 height 12
click at [489, 258] on h5 "Occupants & Guarantors" at bounding box center [510, 264] width 92 height 12
click at [450, 258] on div "4" at bounding box center [453, 264] width 12 height 12
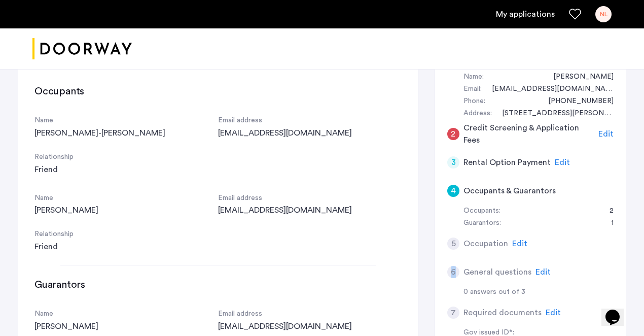
click at [450, 258] on div "6 General questions Edit" at bounding box center [530, 272] width 166 height 28
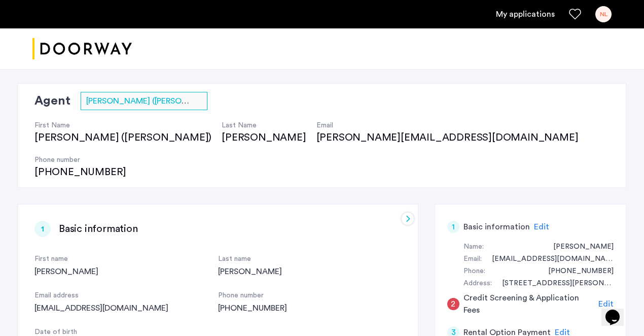
scroll to position [62, 0]
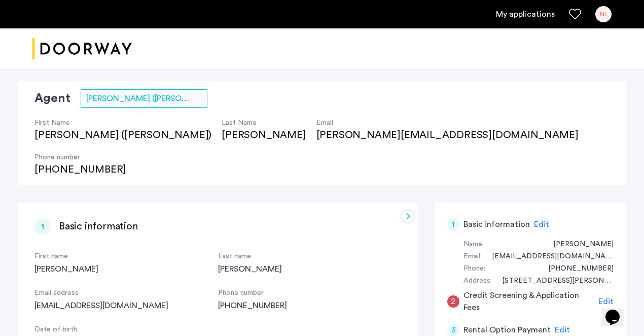
click at [601, 297] on span "Edit" at bounding box center [605, 301] width 15 height 8
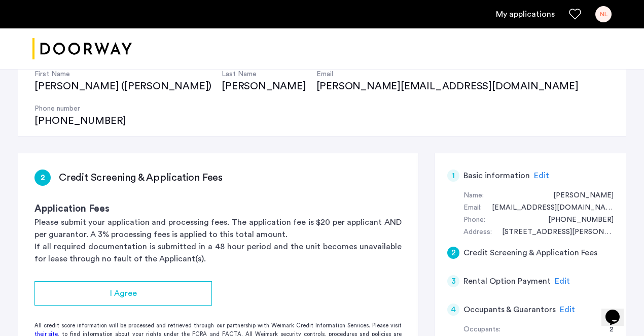
scroll to position [118, 0]
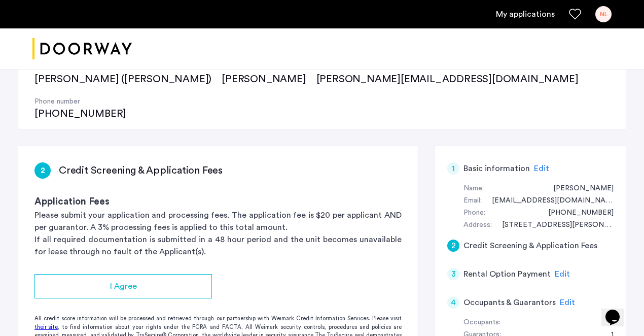
click at [565, 270] on span "Edit" at bounding box center [562, 274] width 15 height 8
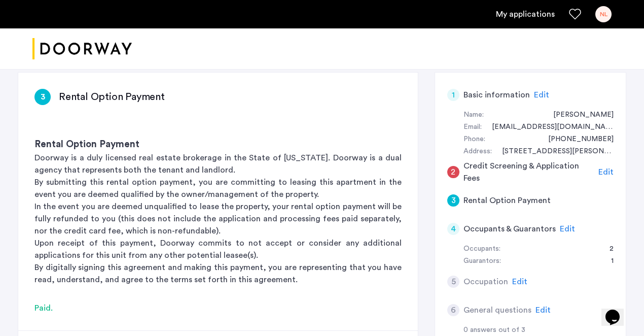
scroll to position [169, 0]
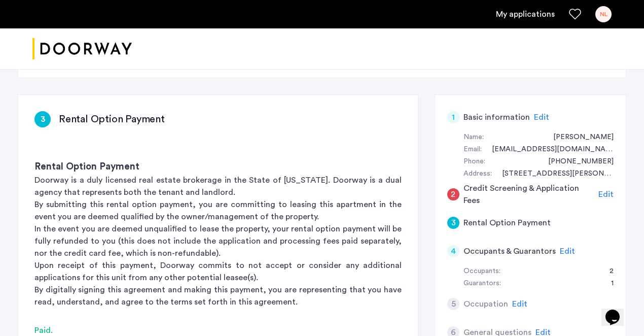
click at [565, 247] on span "Edit" at bounding box center [567, 251] width 15 height 8
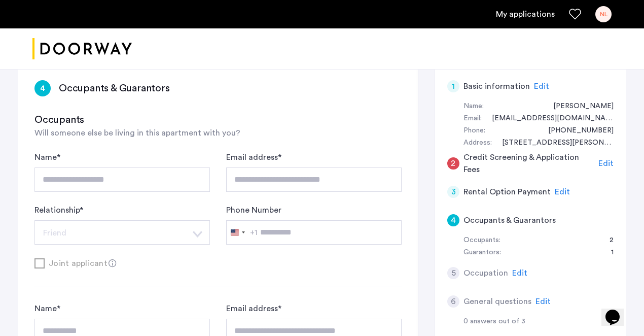
scroll to position [200, 0]
click at [610, 247] on div "1" at bounding box center [607, 253] width 13 height 12
click at [612, 235] on div "2" at bounding box center [606, 241] width 14 height 12
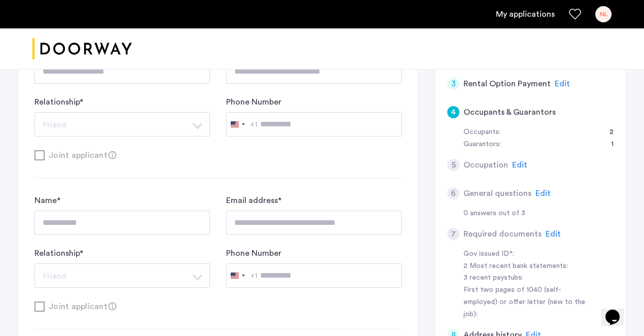
scroll to position [298, 0]
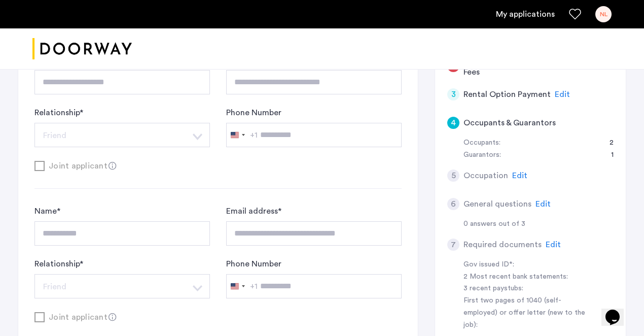
click at [321, 156] on div "**********" at bounding box center [217, 169] width 367 height 308
click at [178, 212] on div "**********" at bounding box center [217, 251] width 367 height 93
click at [323, 223] on div "**********" at bounding box center [217, 251] width 367 height 93
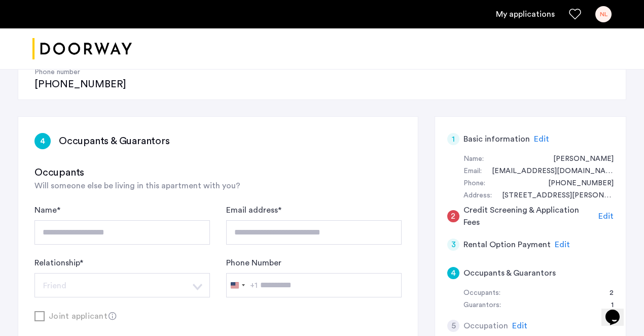
scroll to position [148, 0]
click at [613, 287] on div "2" at bounding box center [606, 293] width 14 height 12
click at [612, 299] on div "1" at bounding box center [607, 305] width 13 height 12
click at [613, 287] on div "2" at bounding box center [606, 293] width 14 height 12
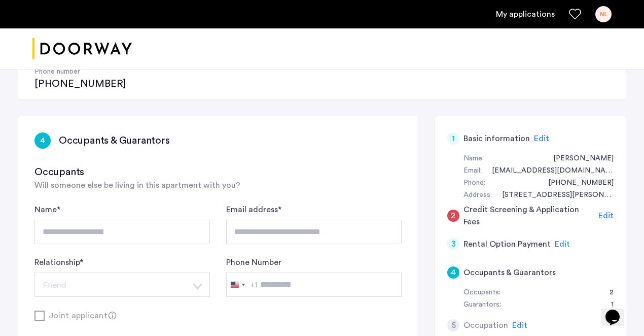
click at [613, 287] on div "2" at bounding box center [606, 293] width 14 height 12
click at [613, 299] on div "1" at bounding box center [607, 305] width 13 height 12
click at [515, 321] on span "Edit" at bounding box center [519, 325] width 15 height 8
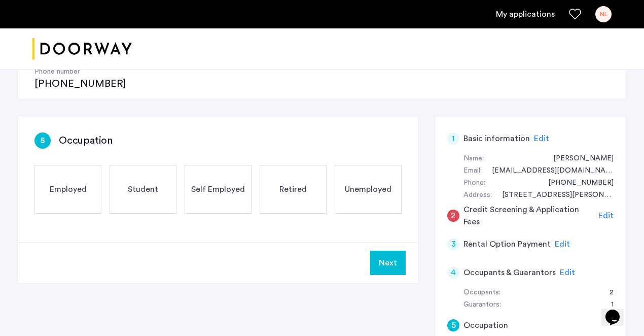
click at [568, 268] on span "Edit" at bounding box center [567, 272] width 15 height 8
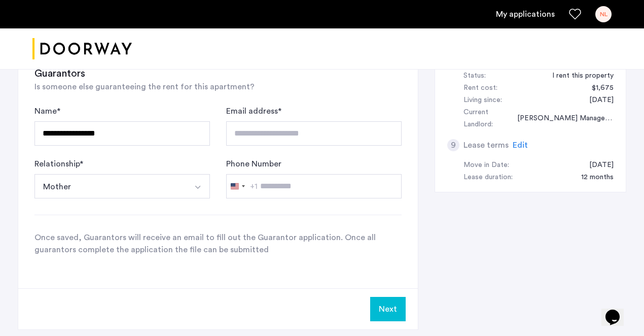
scroll to position [594, 0]
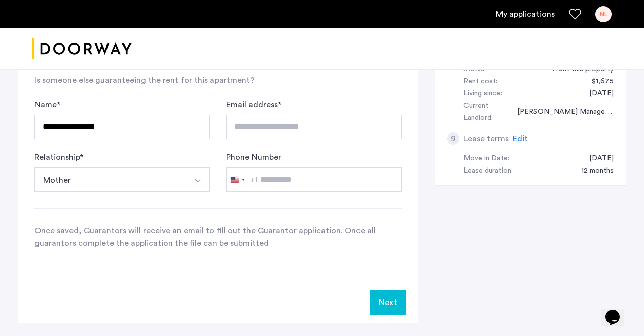
click at [379, 290] on button "Next" at bounding box center [387, 302] width 35 height 24
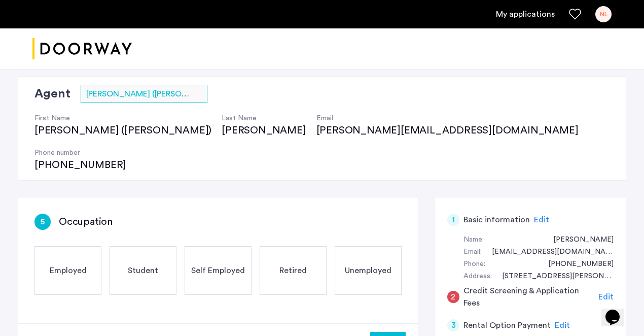
scroll to position [46, 0]
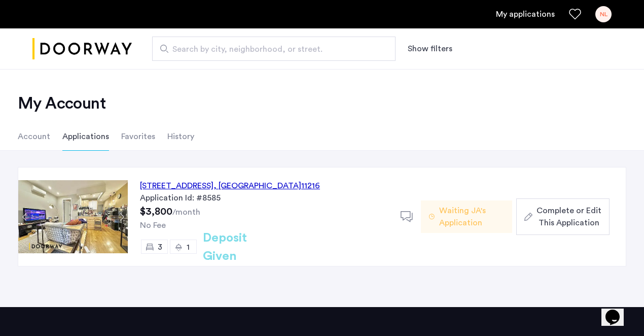
click at [567, 224] on span "Complete or Edit This Application" at bounding box center [569, 216] width 65 height 24
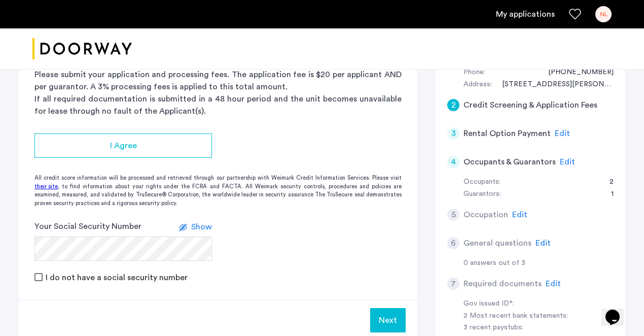
scroll to position [261, 0]
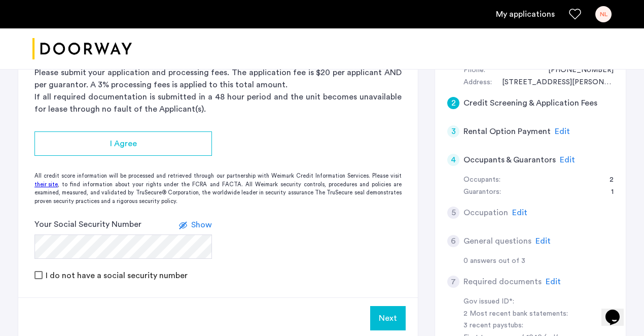
click at [388, 306] on button "Next" at bounding box center [387, 318] width 35 height 24
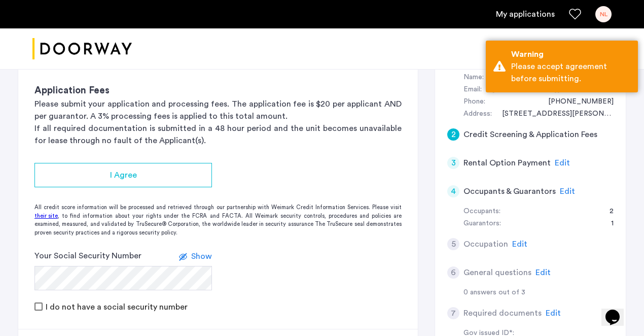
scroll to position [232, 0]
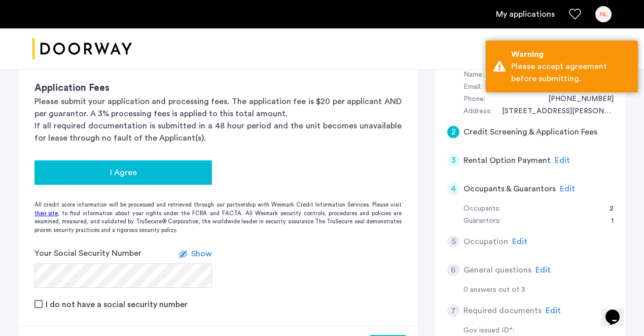
click at [119, 166] on span "I Agree" at bounding box center [123, 172] width 27 height 12
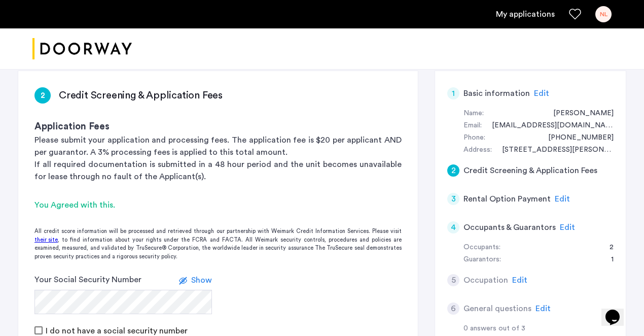
scroll to position [200, 0]
